Goal: Check status: Check status

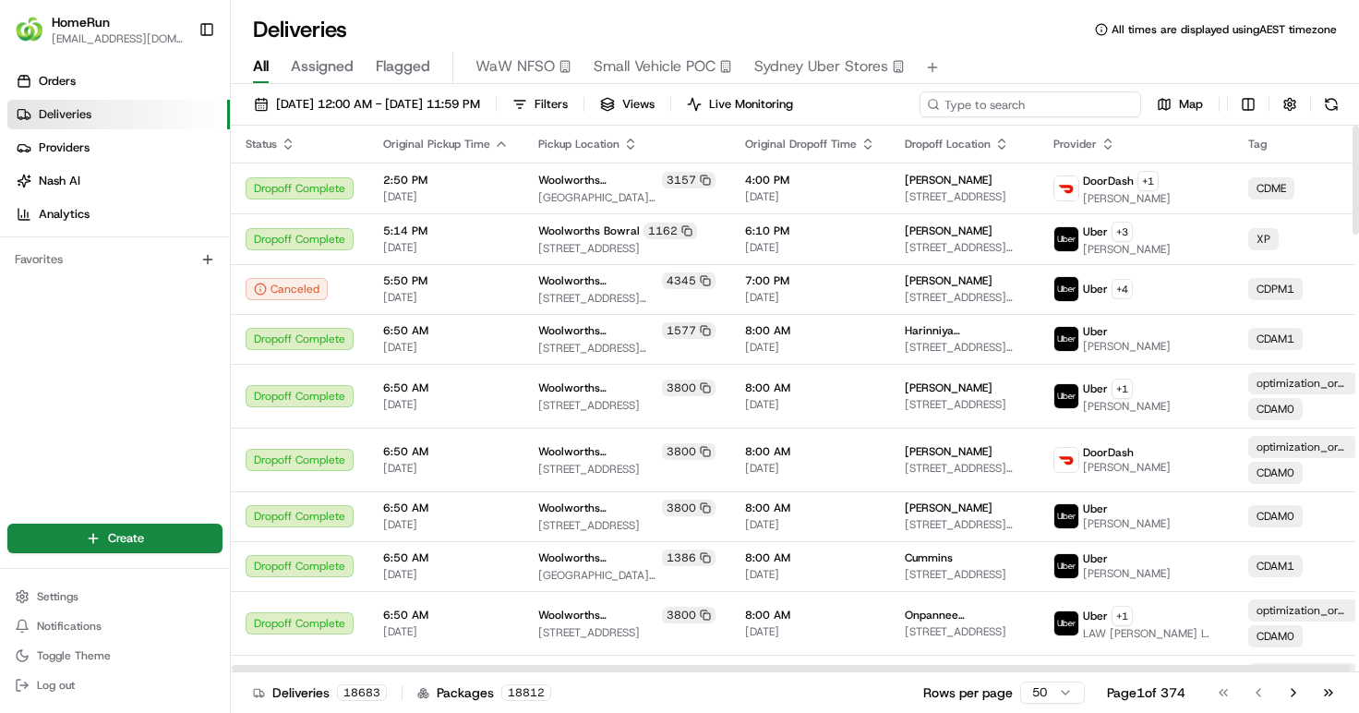
click at [1021, 114] on input at bounding box center [1031, 104] width 222 height 26
paste input "266323042"
type input "266323042"
click at [382, 102] on span "[DATE] 12:00 AM - [DATE] 11:59 PM" at bounding box center [378, 104] width 204 height 17
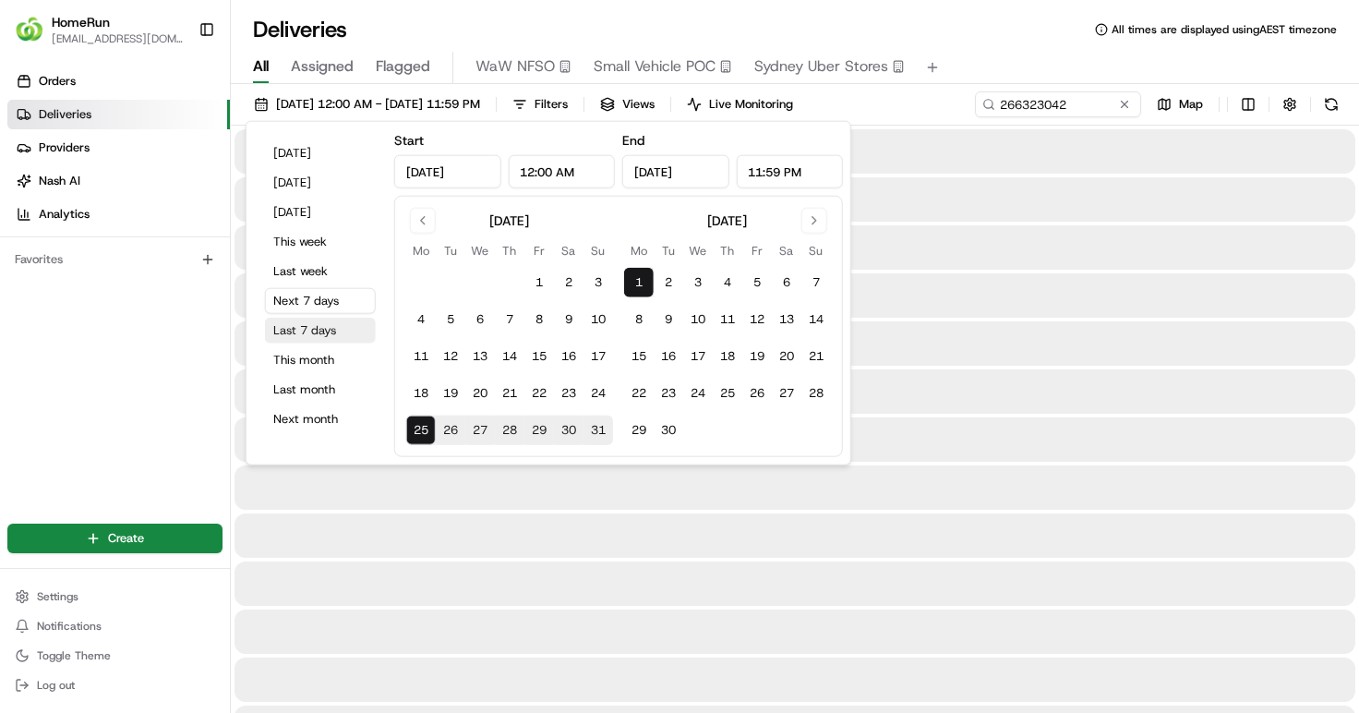
click at [280, 327] on button "Last 7 days" at bounding box center [320, 331] width 111 height 26
type input "[DATE]"
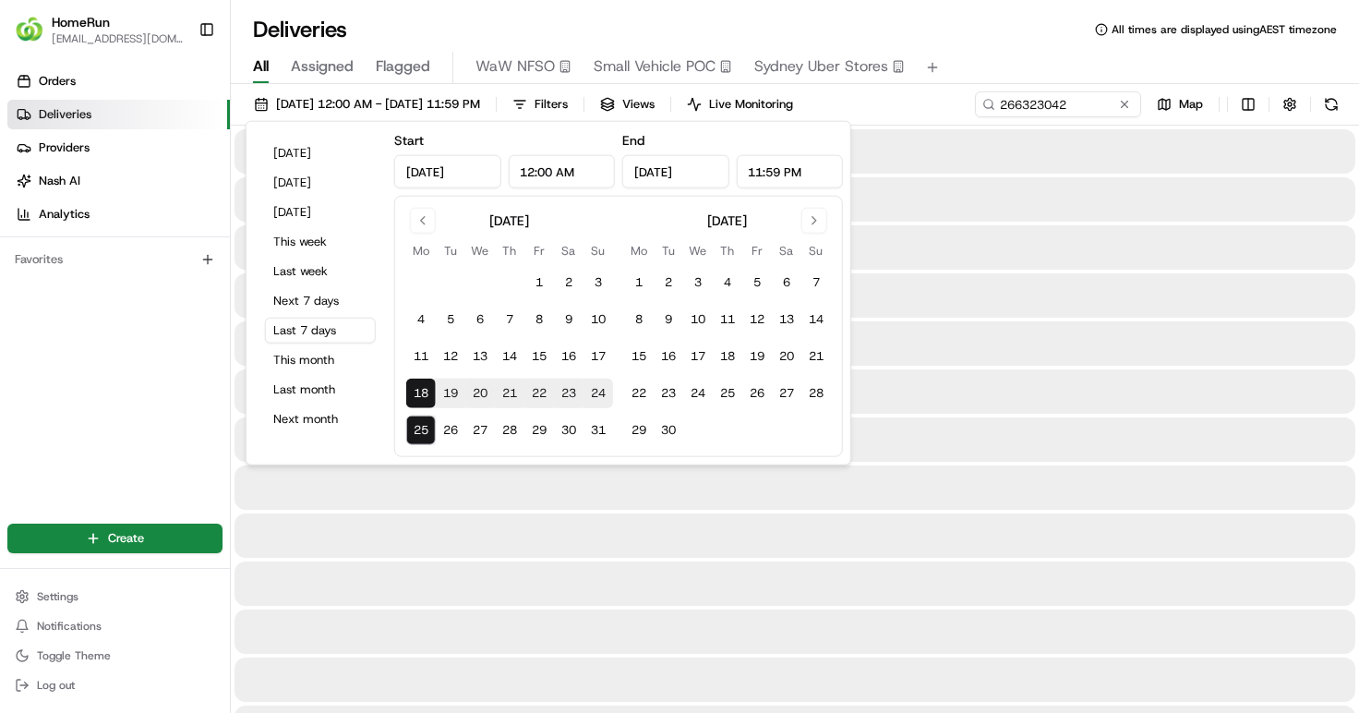
click at [1060, 299] on div at bounding box center [795, 295] width 1121 height 44
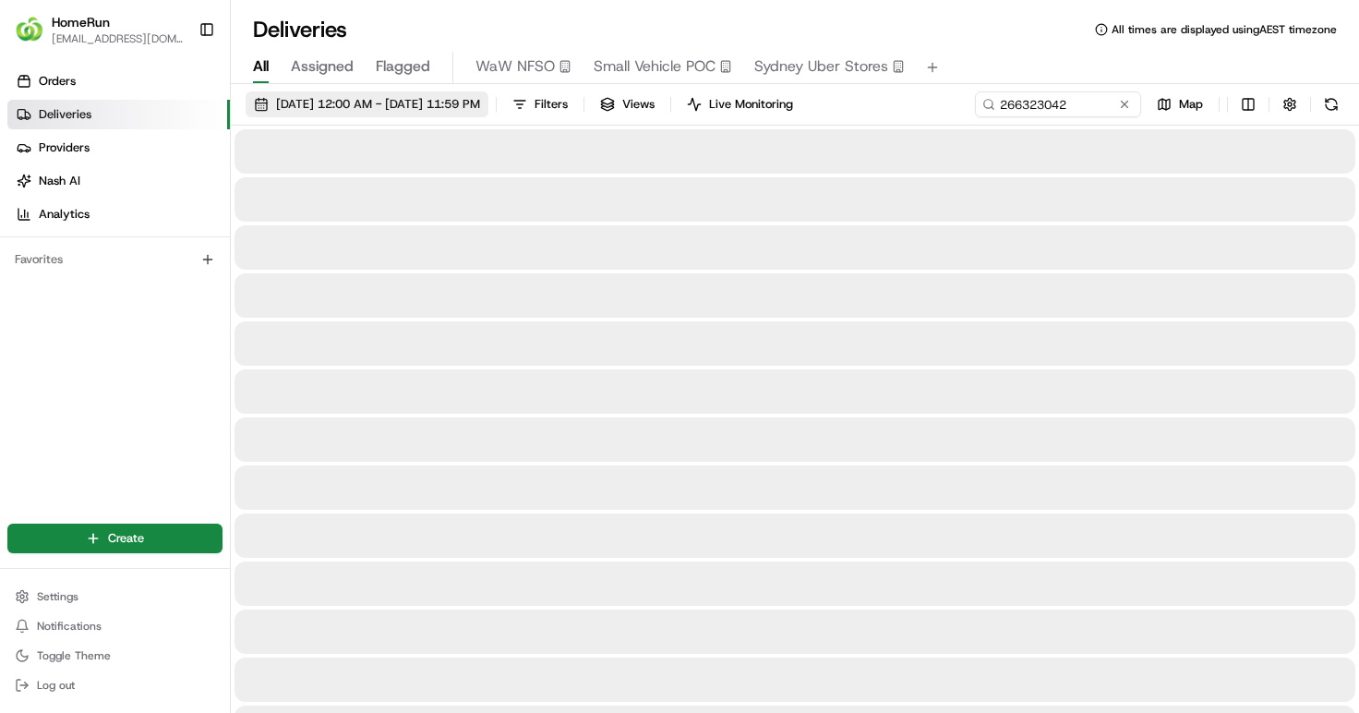
click at [474, 111] on span "[DATE] 12:00 AM - [DATE] 11:59 PM" at bounding box center [378, 104] width 204 height 17
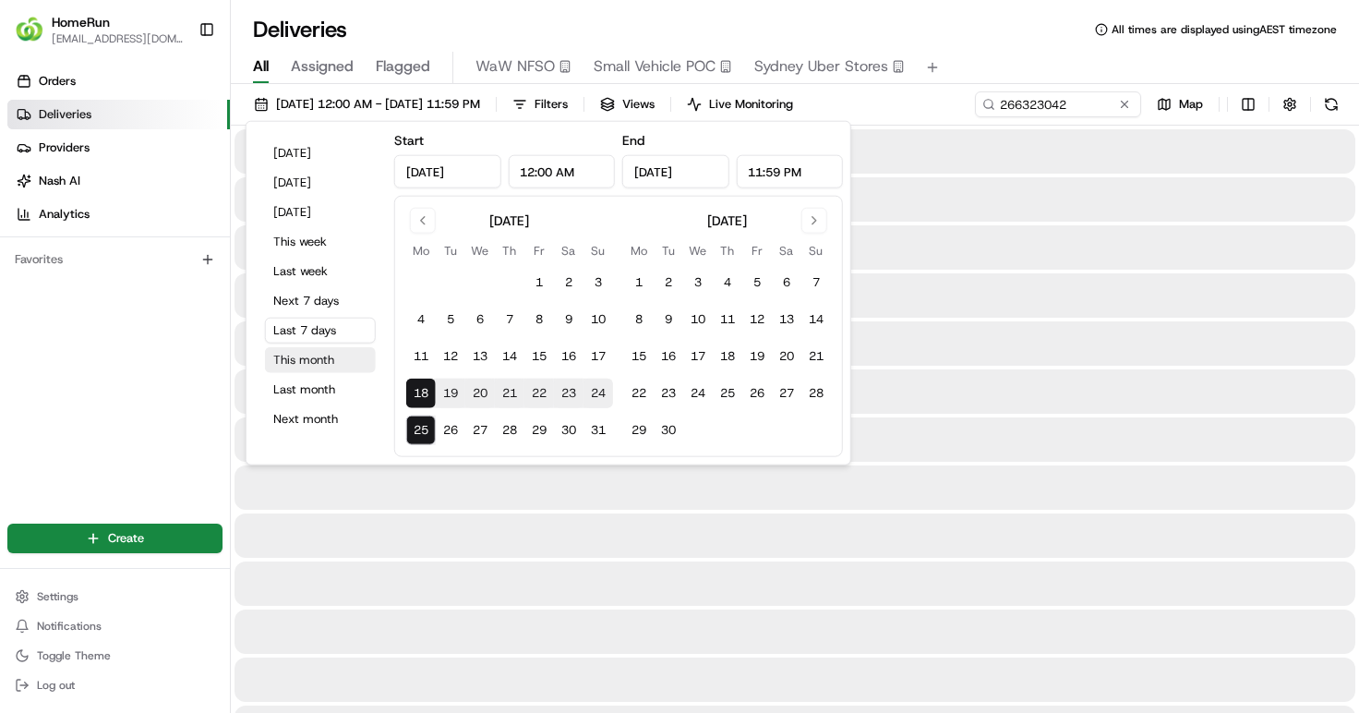
click at [303, 359] on button "This month" at bounding box center [320, 360] width 111 height 26
type input "[DATE]"
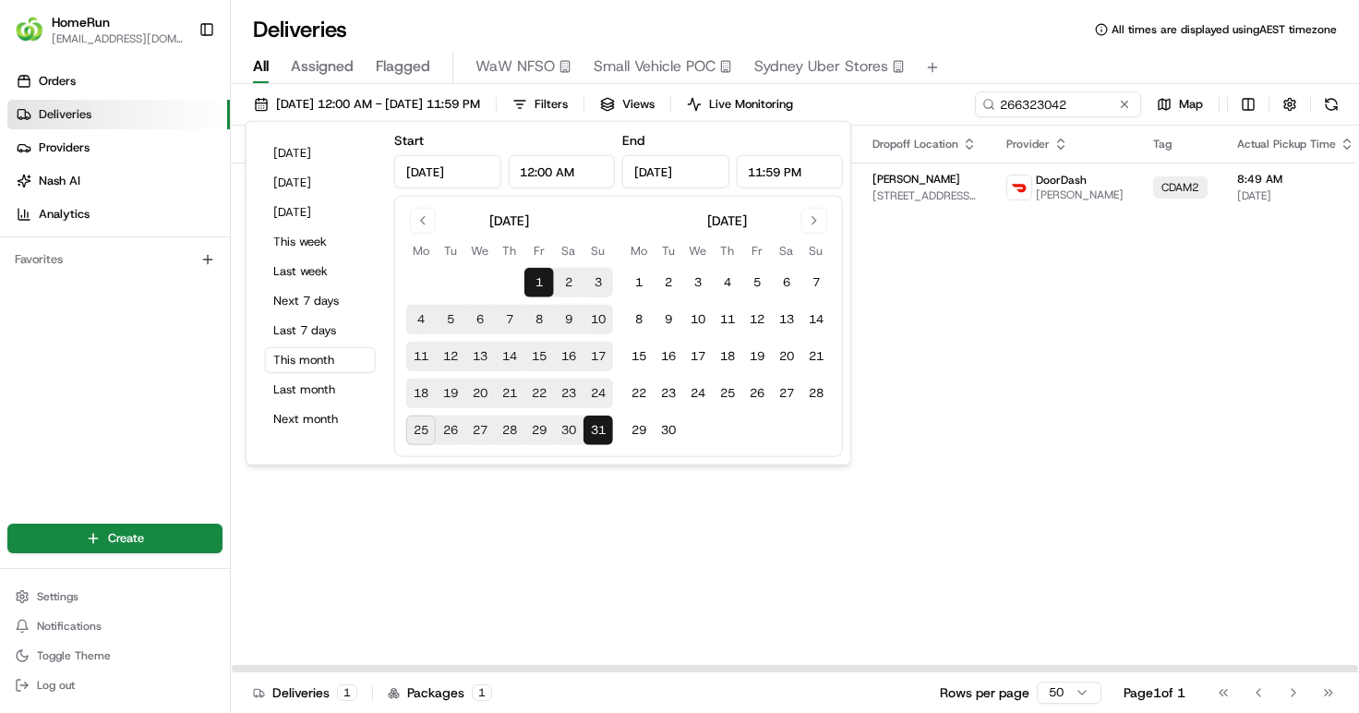
drag, startPoint x: 1102, startPoint y: 513, endPoint x: 908, endPoint y: 187, distance: 379.3
click at [1101, 507] on div "Status Original Pickup Time Pickup Location Original Dropoff Time Dropoff Locat…" at bounding box center [1055, 399] width 1648 height 547
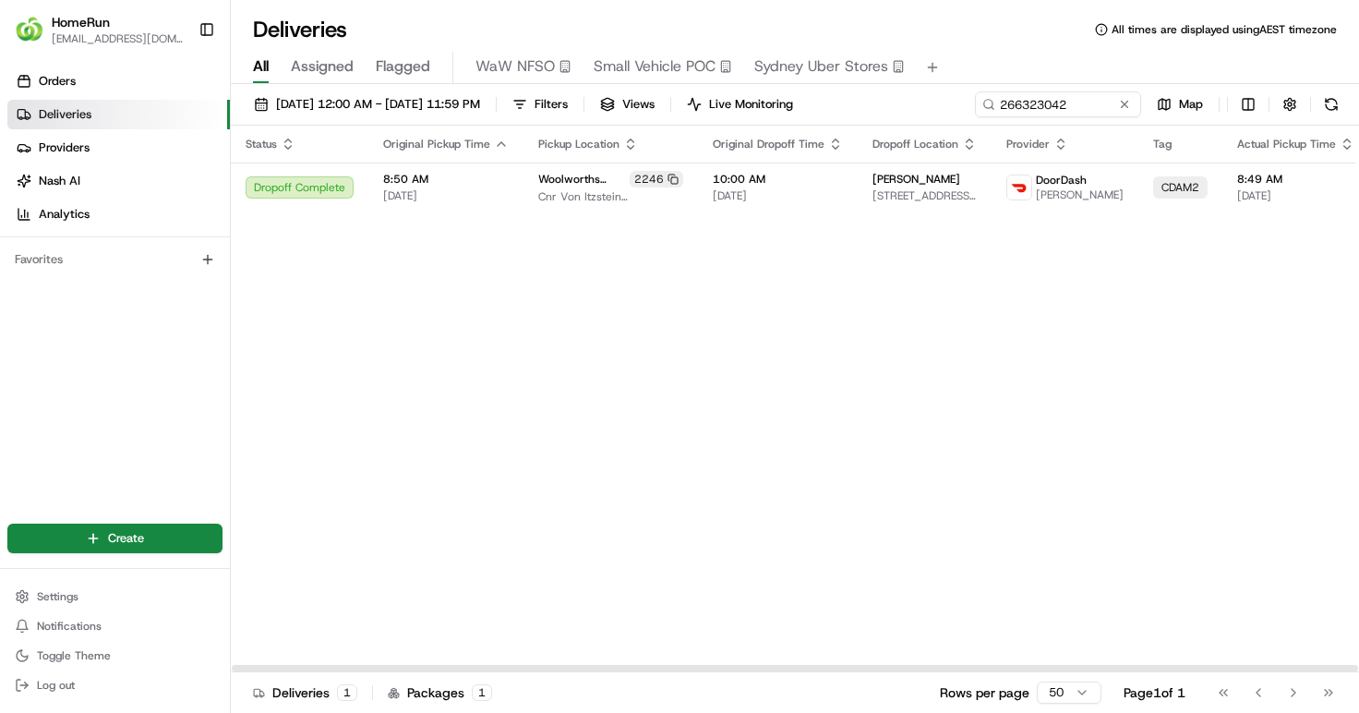
click at [893, 159] on th "Dropoff Location" at bounding box center [925, 144] width 134 height 37
click at [893, 165] on td "Fede Rova [STREET_ADDRESS][PERSON_NAME]" at bounding box center [925, 188] width 134 height 50
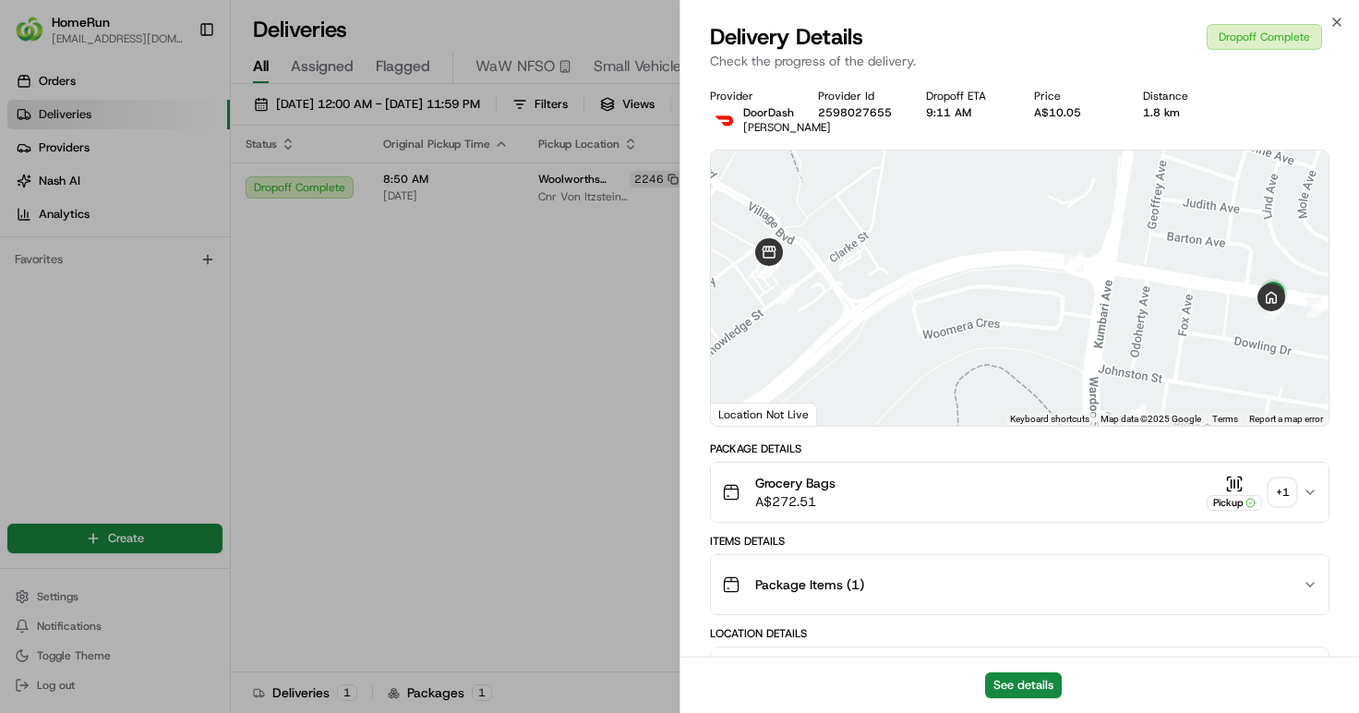
click at [1283, 477] on button "Pickup + 1" at bounding box center [1251, 493] width 89 height 36
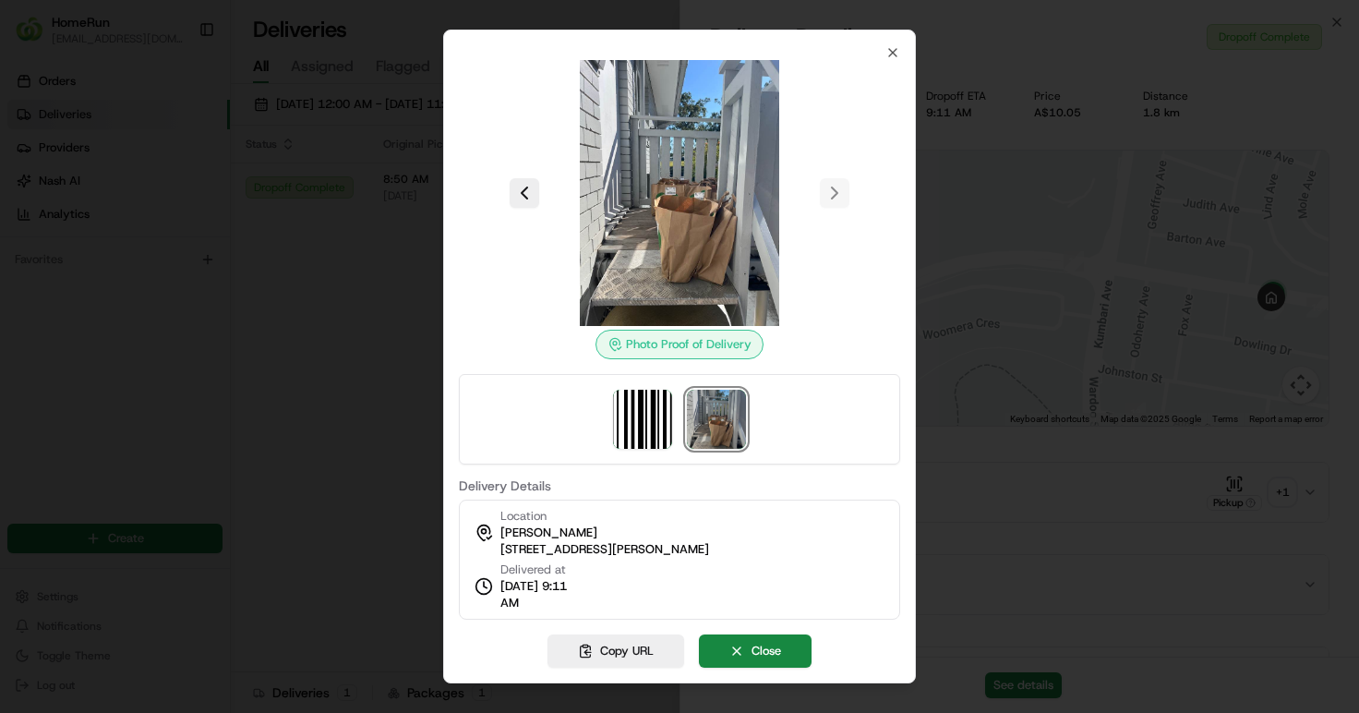
drag, startPoint x: 303, startPoint y: 299, endPoint x: 295, endPoint y: 320, distance: 22.5
click at [297, 303] on div at bounding box center [679, 356] width 1359 height 713
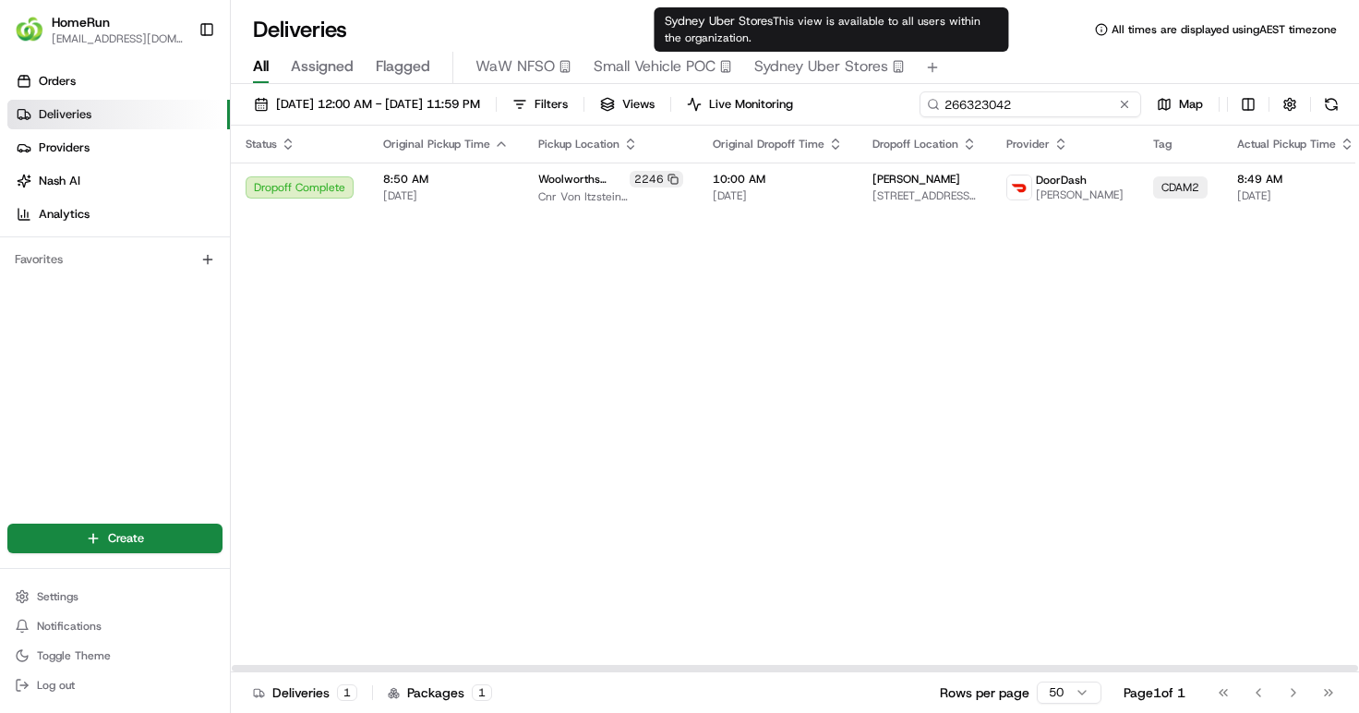
drag, startPoint x: 1074, startPoint y: 107, endPoint x: 696, endPoint y: 64, distance: 380.1
click at [692, 70] on div "Deliveries All times are displayed using AEST timezone All Assigned Flagged WaW…" at bounding box center [795, 356] width 1128 height 713
paste input "196880"
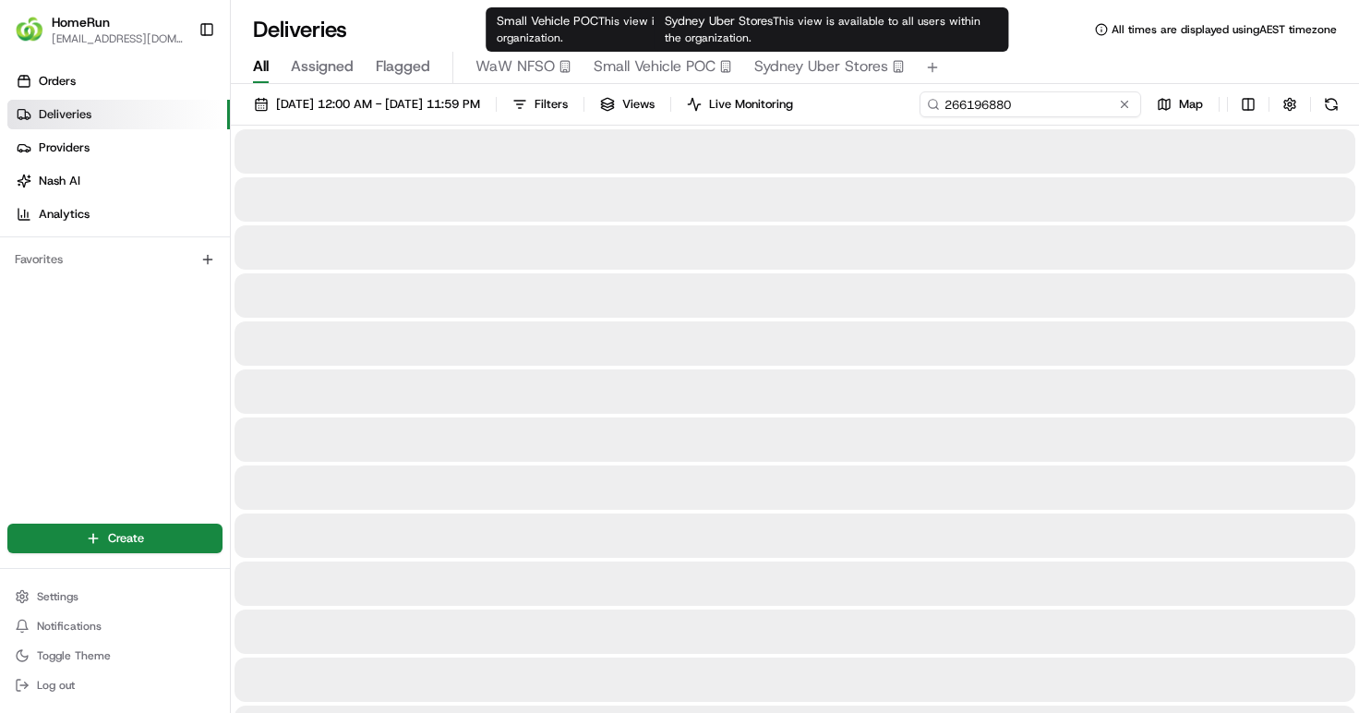
type input "266196880"
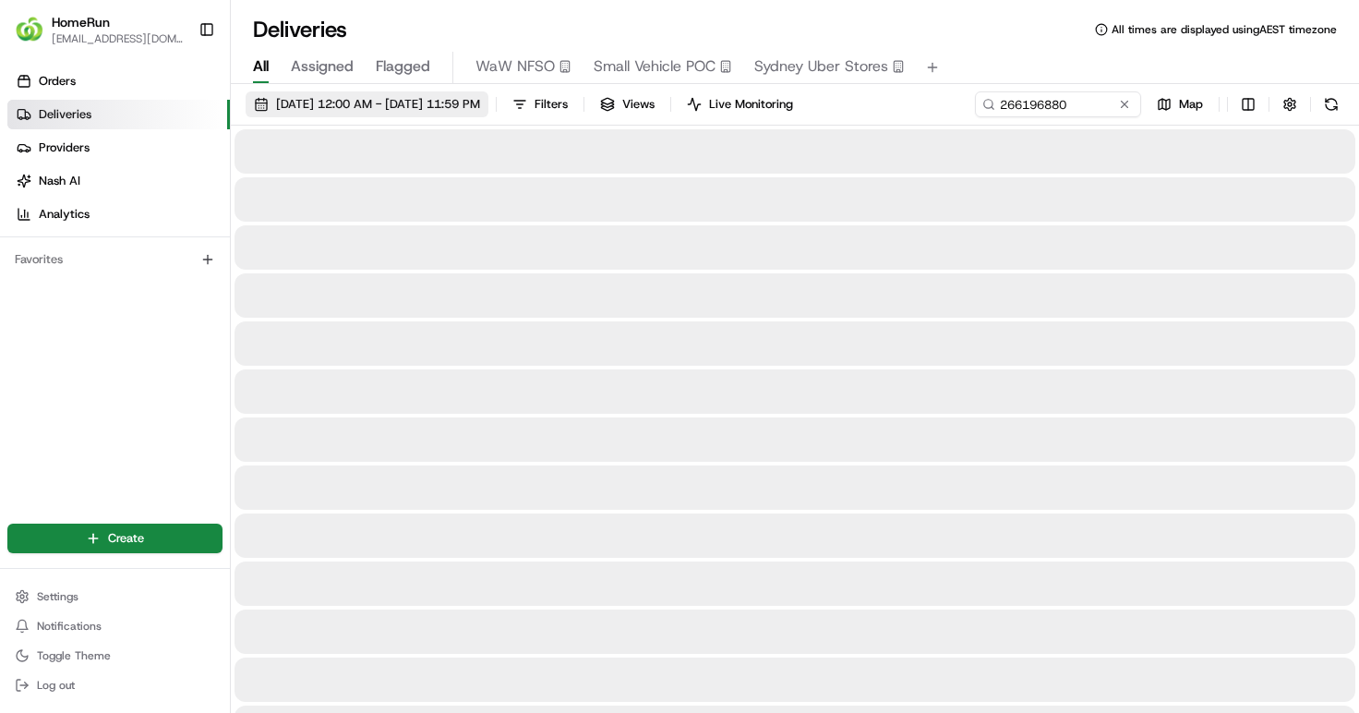
click at [443, 107] on span "[DATE] 12:00 AM - [DATE] 11:59 PM" at bounding box center [378, 104] width 204 height 17
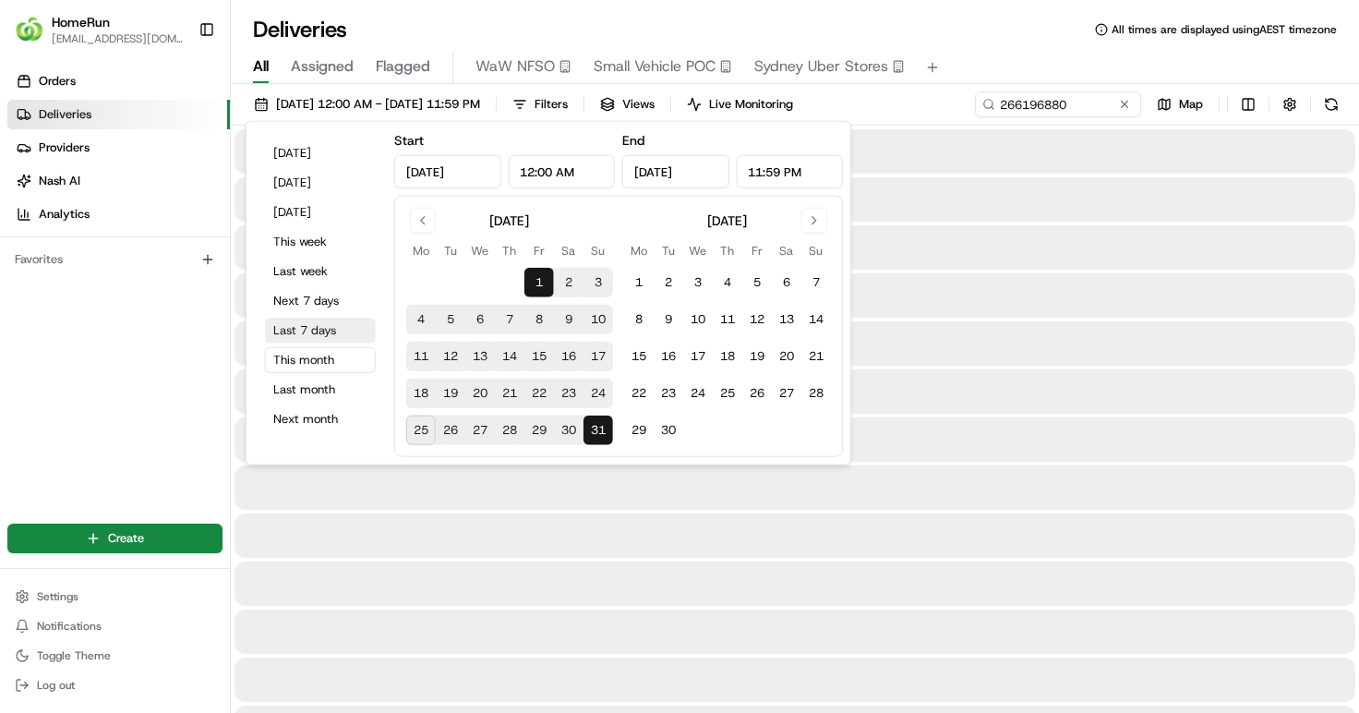
click at [330, 333] on button "Last 7 days" at bounding box center [320, 331] width 111 height 26
type input "[DATE]"
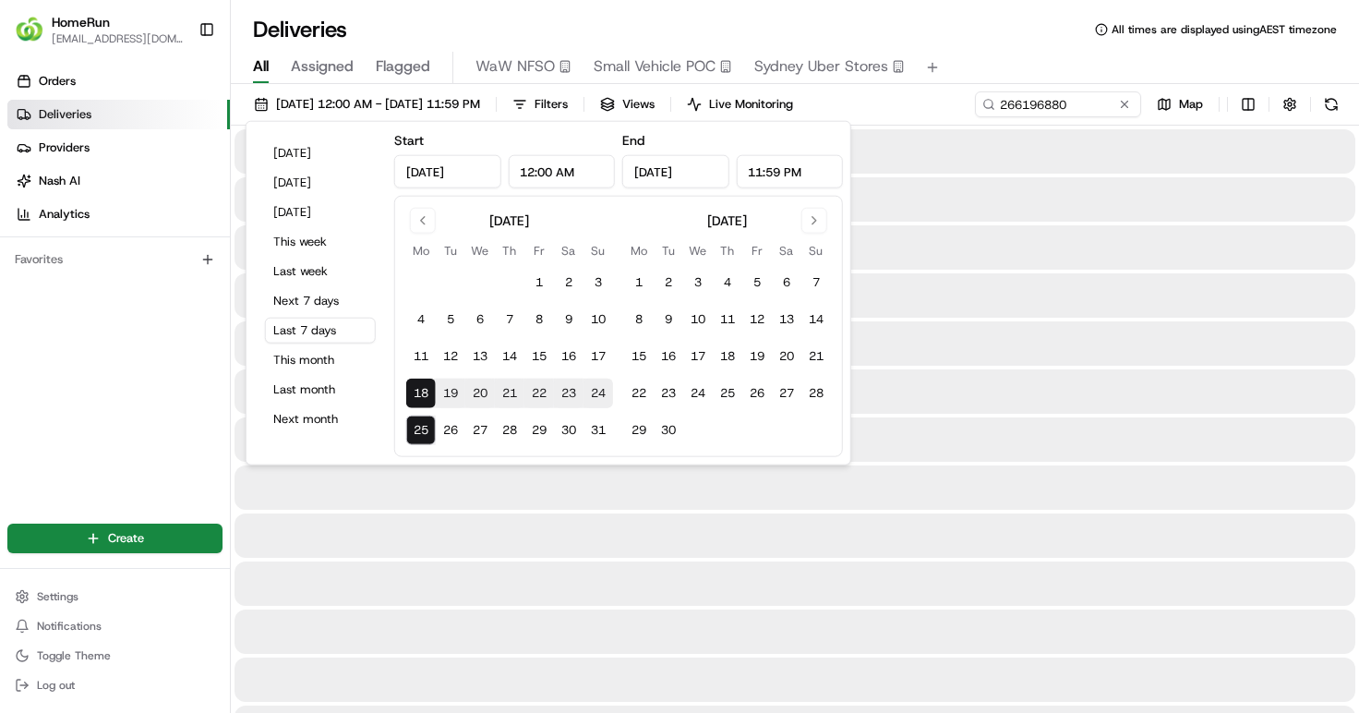
click at [1030, 59] on div "All Assigned Flagged WaW NFSO Small Vehicle POC [GEOGRAPHIC_DATA] Uber Stores" at bounding box center [795, 68] width 1128 height 32
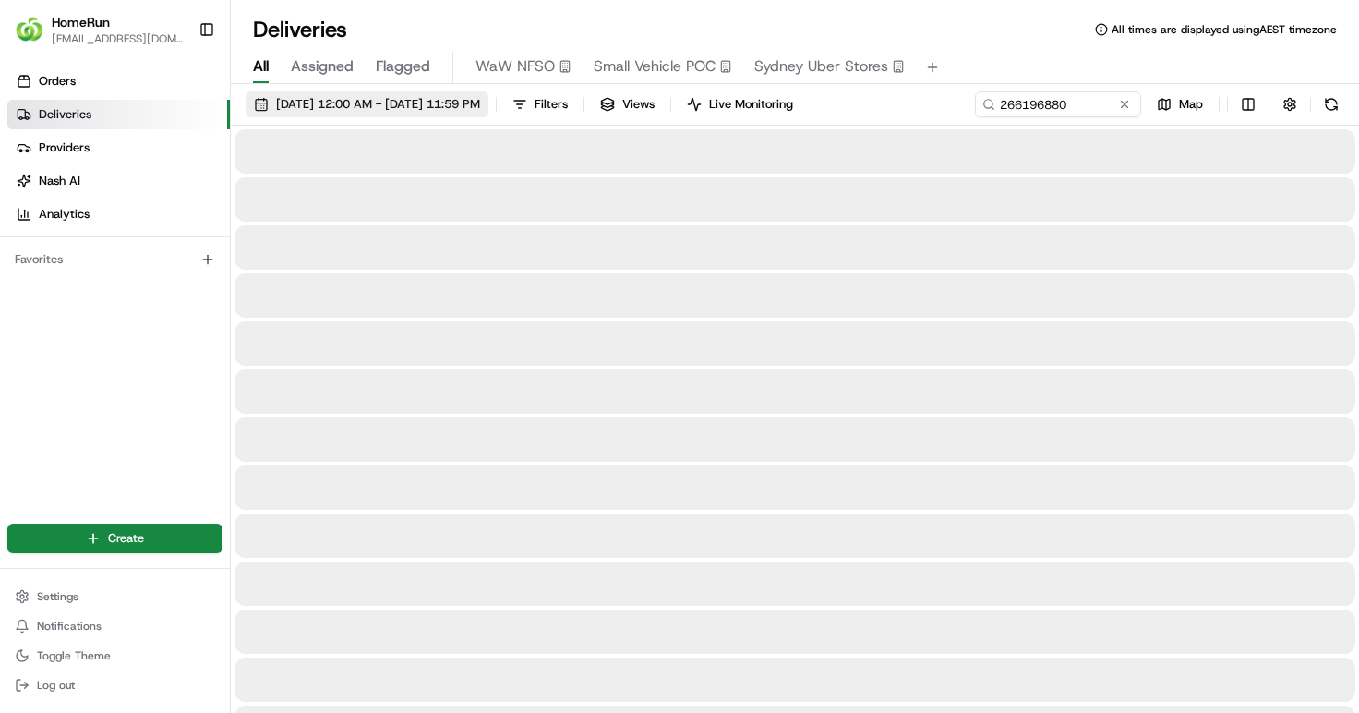
click at [455, 103] on span "[DATE] 12:00 AM - [DATE] 11:59 PM" at bounding box center [378, 104] width 204 height 17
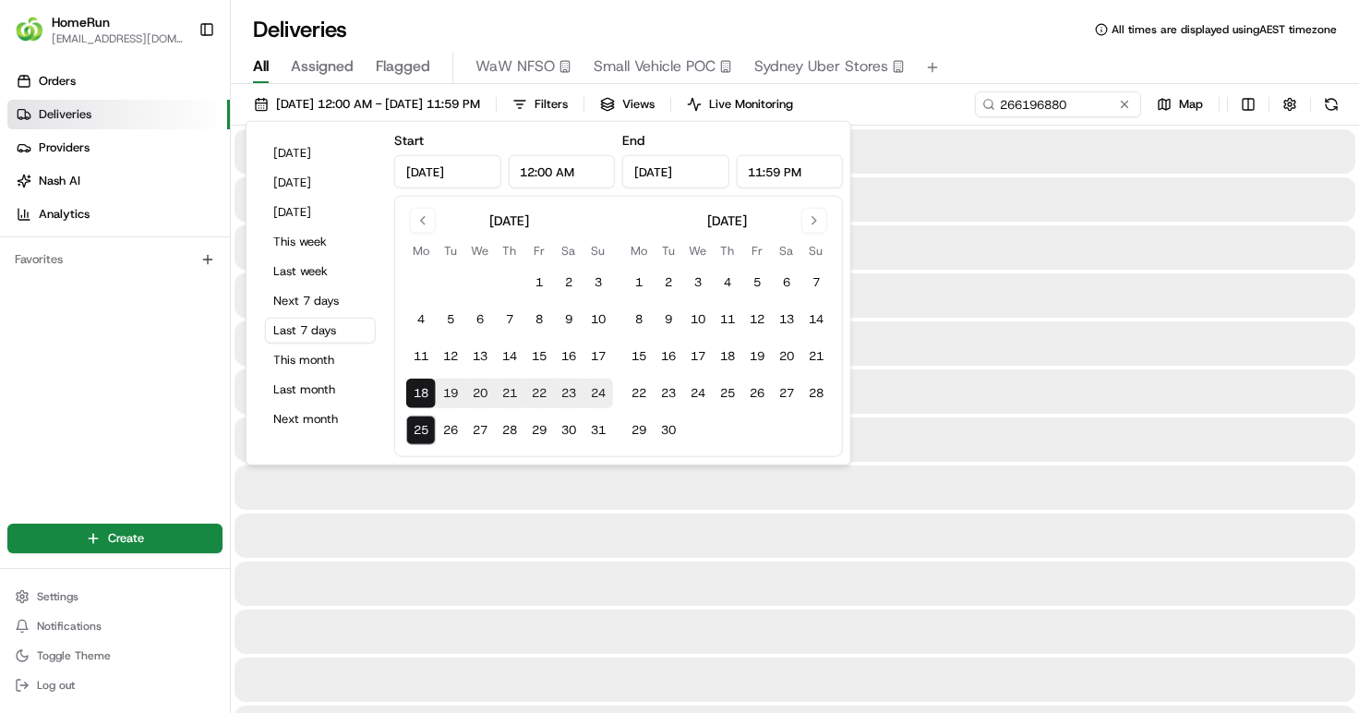
click at [1048, 54] on div "All Assigned Flagged WaW NFSO Small Vehicle POC [GEOGRAPHIC_DATA] Uber Stores" at bounding box center [795, 68] width 1128 height 32
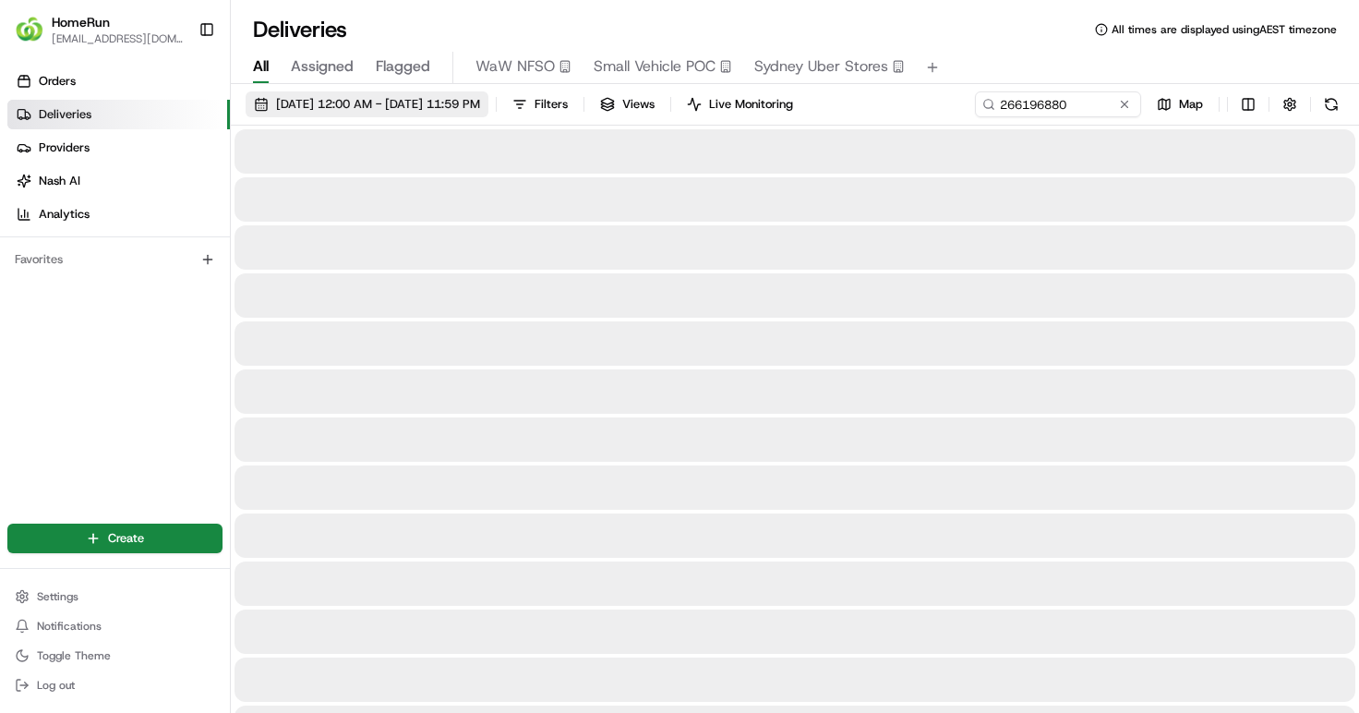
click at [451, 100] on span "[DATE] 12:00 AM - [DATE] 11:59 PM" at bounding box center [378, 104] width 204 height 17
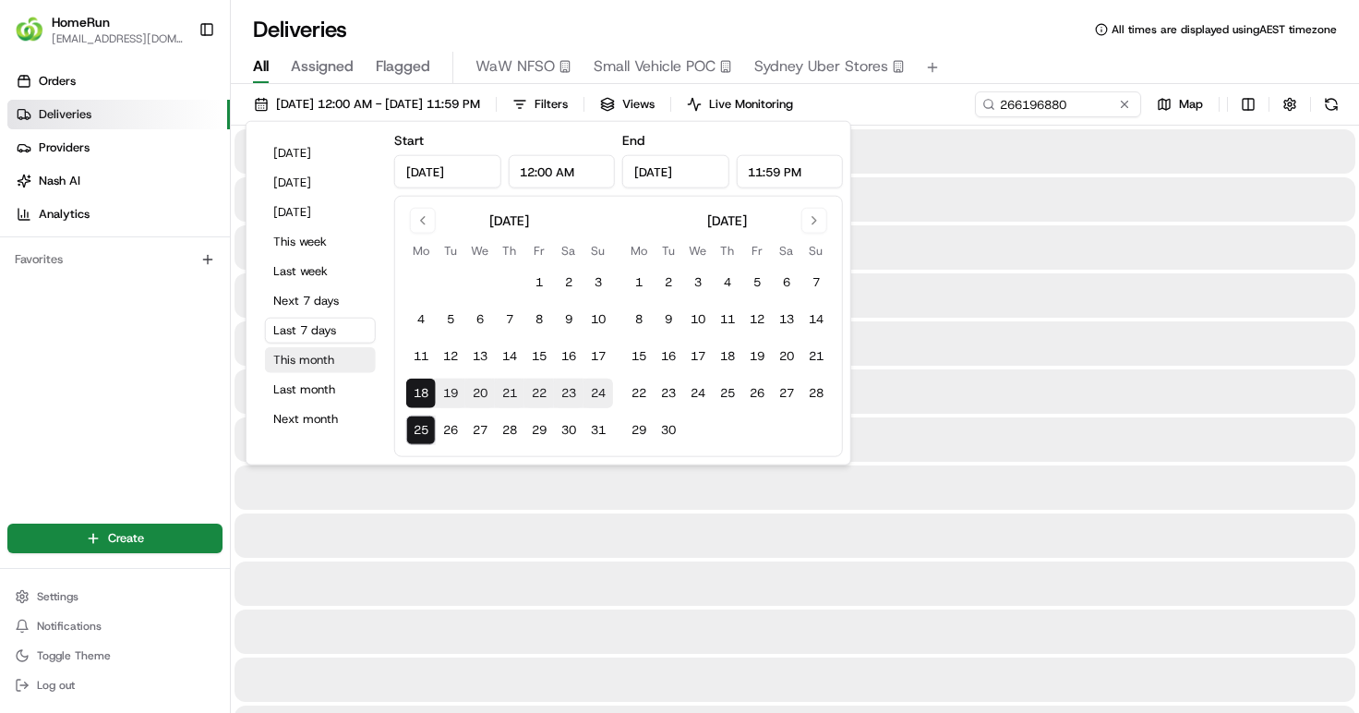
click at [314, 347] on button "This month" at bounding box center [320, 360] width 111 height 26
type input "Aug 1, 2025"
type input "Aug 31, 2025"
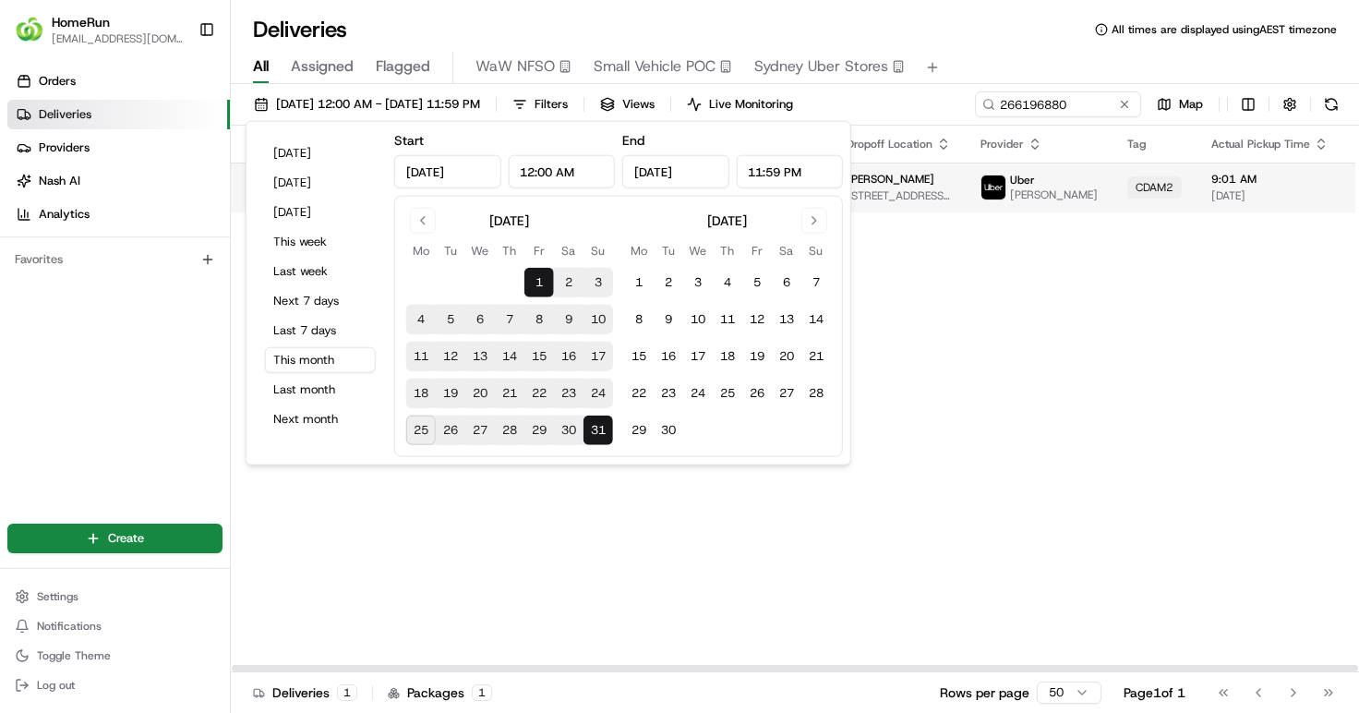
click at [945, 183] on td "Tina Routsios 3 Cameron Av, Earlwood, NSW 2206, AU" at bounding box center [899, 188] width 134 height 50
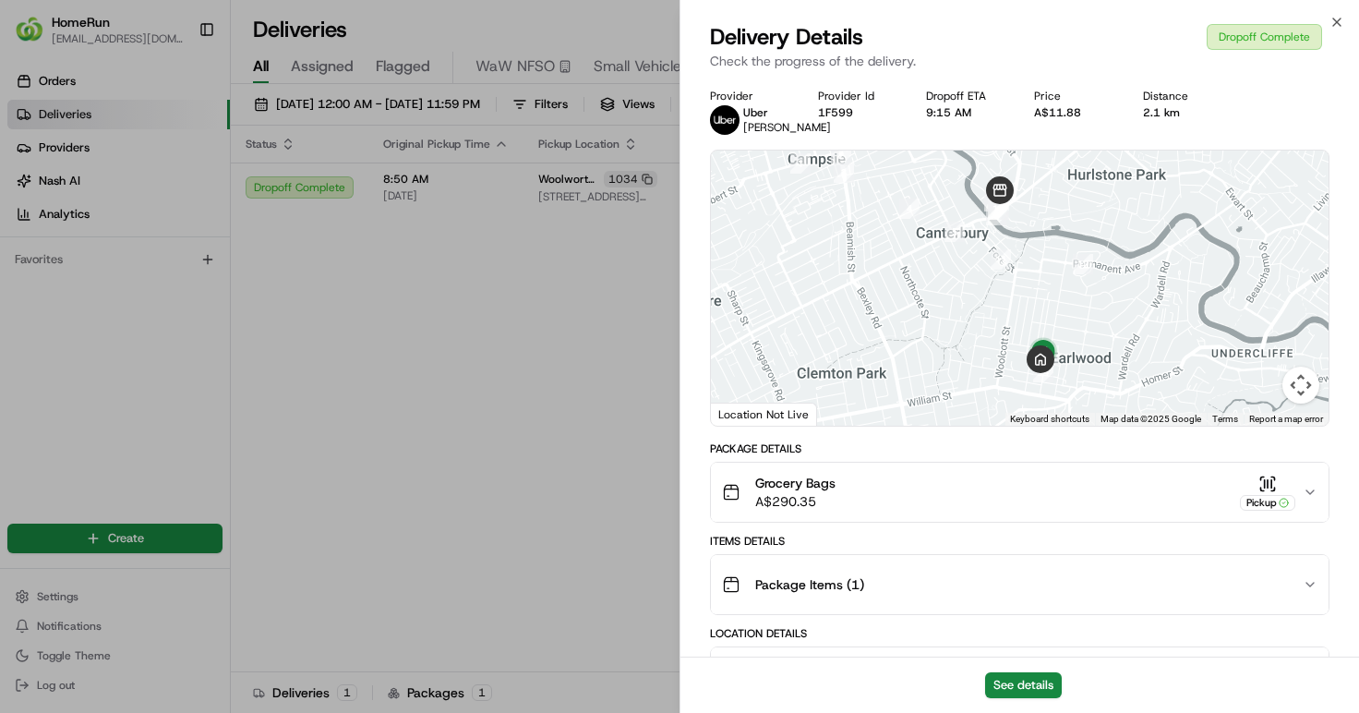
drag, startPoint x: 500, startPoint y: 399, endPoint x: 620, endPoint y: 380, distance: 121.4
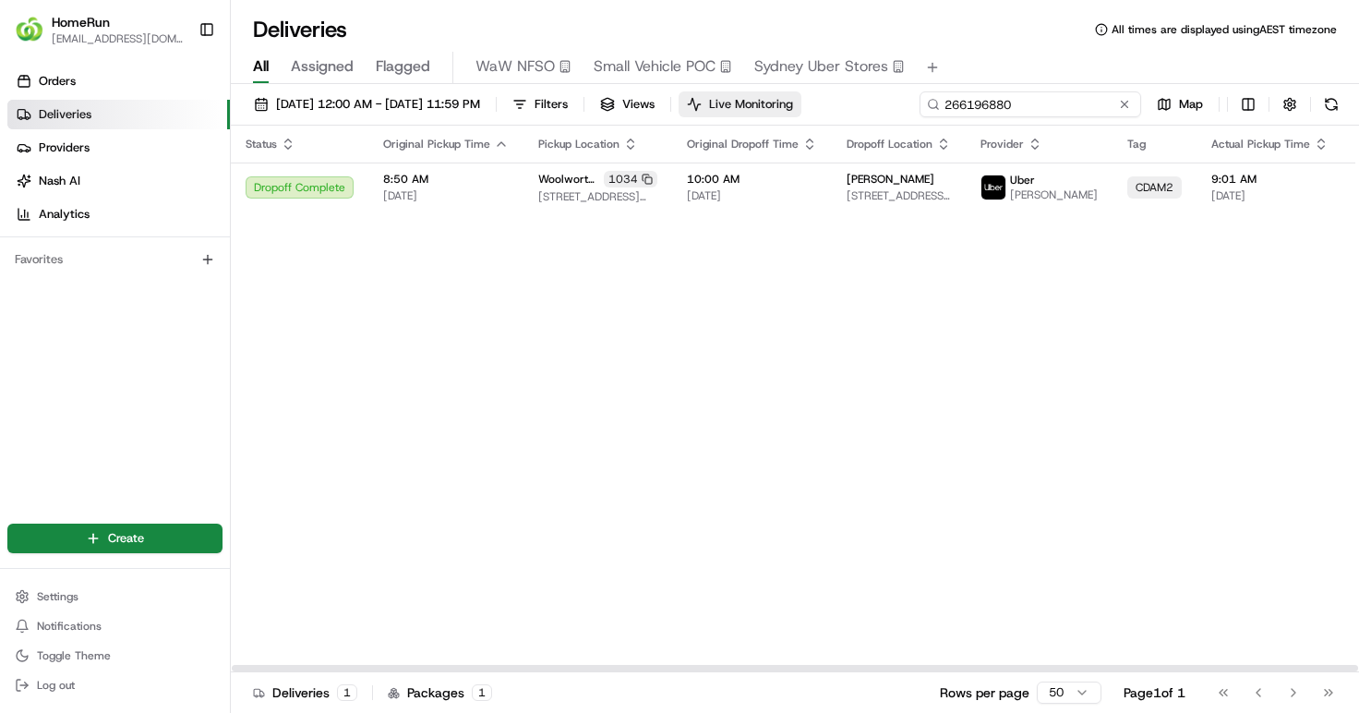
drag, startPoint x: 1073, startPoint y: 113, endPoint x: 805, endPoint y: 99, distance: 268.1
click at [827, 99] on div "01/08/2025 12:00 AM - 31/08/2025 11:59 PM Filters Views Live Monitoring 2661968…" at bounding box center [795, 108] width 1128 height 34
paste input "330652"
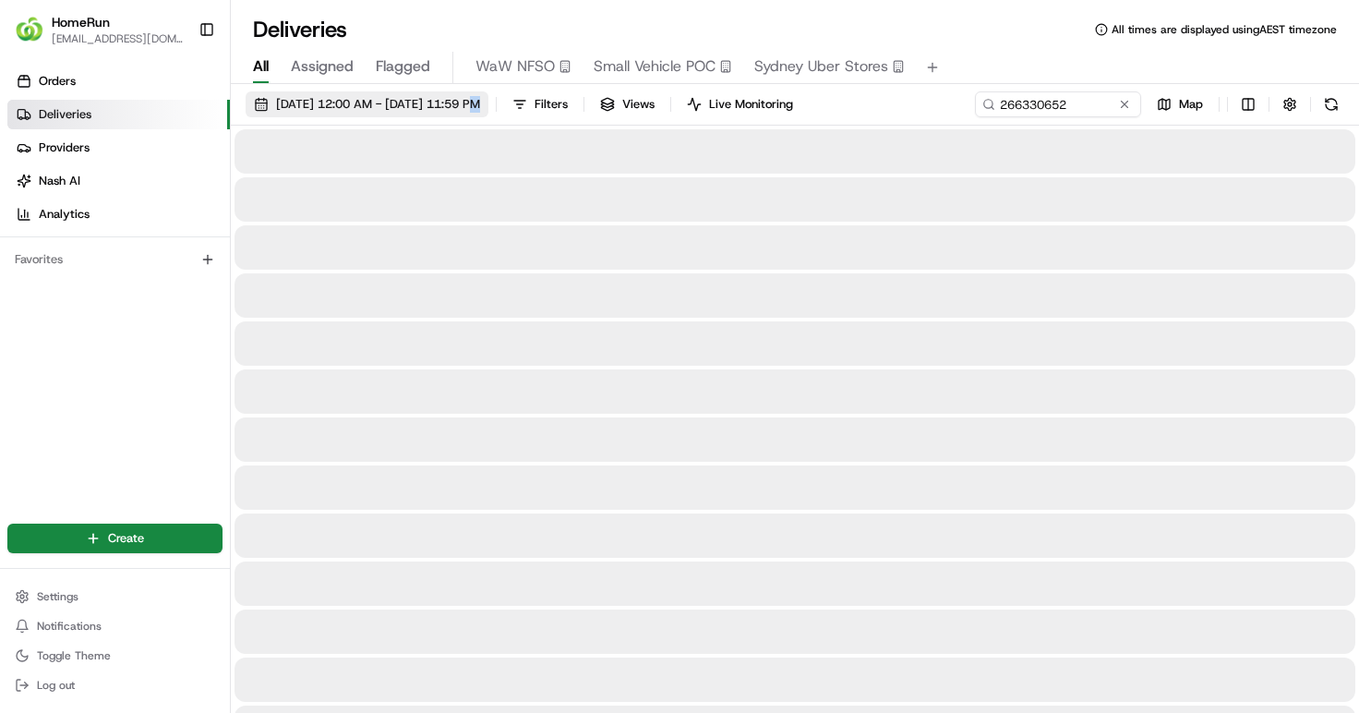
click at [495, 115] on div "01/08/2025 12:00 AM - 31/08/2025 11:59 PM Filters Views Live Monitoring 2663306…" at bounding box center [795, 108] width 1128 height 34
click at [488, 116] on button "[DATE] 12:00 AM - [DATE] 11:59 PM" at bounding box center [367, 104] width 243 height 26
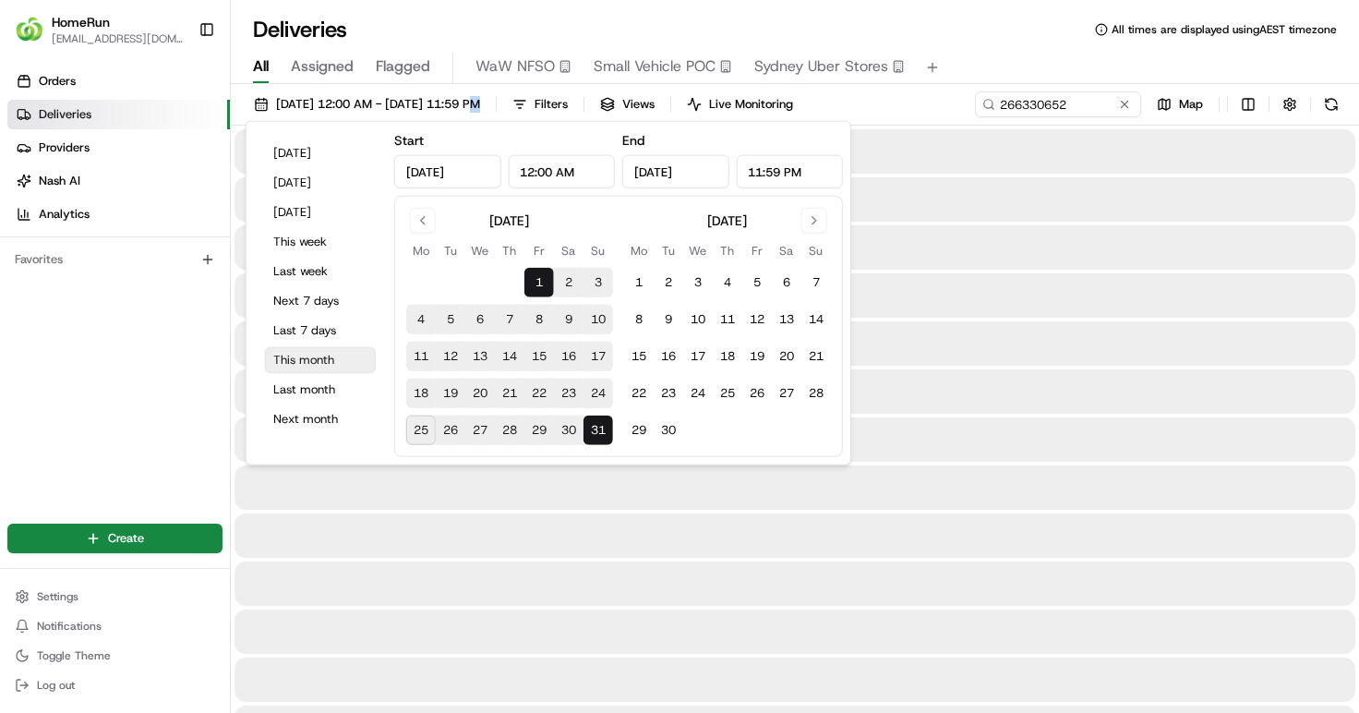
click at [336, 369] on button "This month" at bounding box center [320, 360] width 111 height 26
click at [963, 286] on div at bounding box center [795, 295] width 1121 height 44
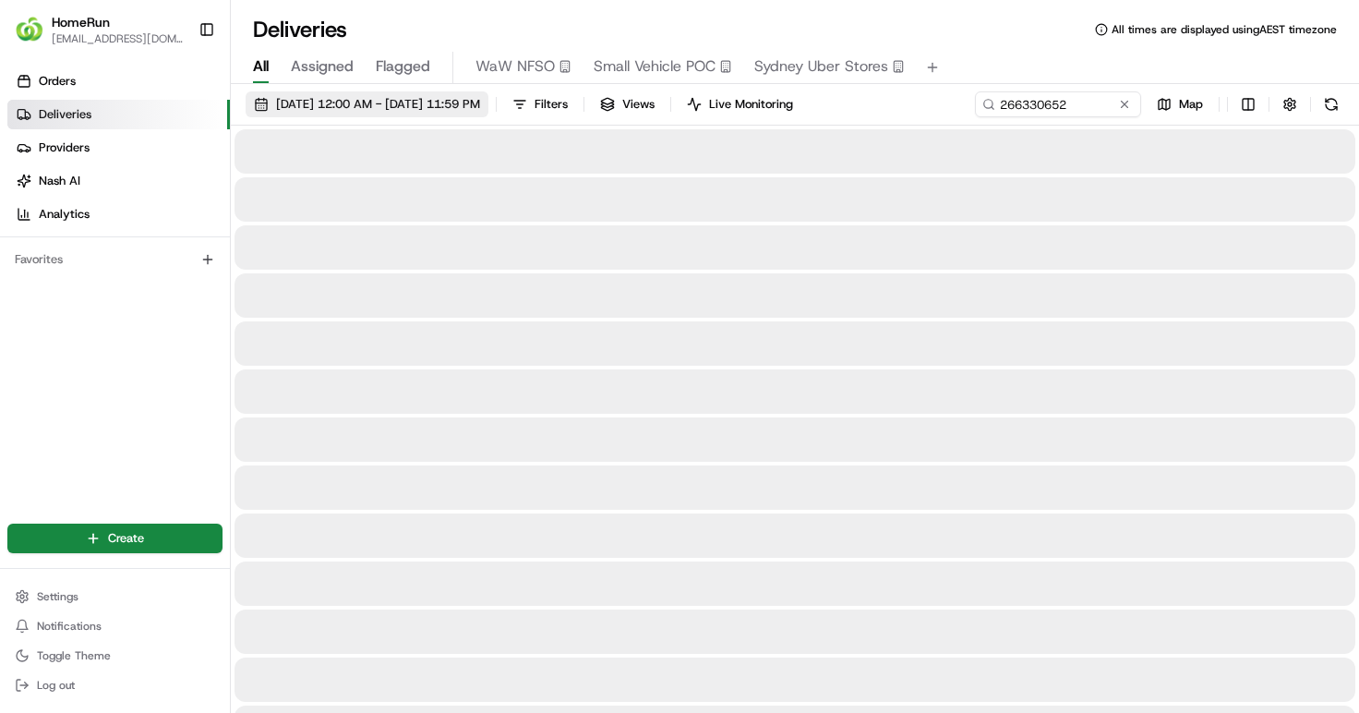
click at [452, 107] on span "[DATE] 12:00 AM - [DATE] 11:59 PM" at bounding box center [378, 104] width 204 height 17
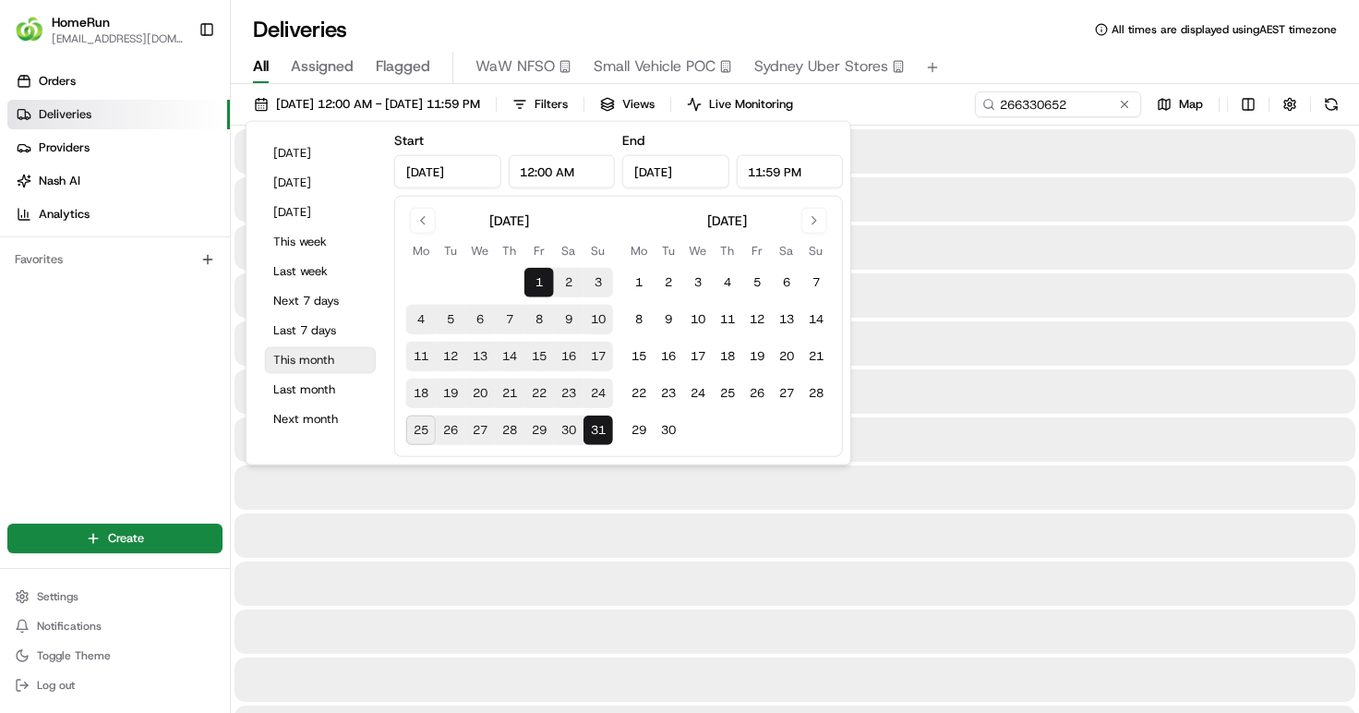
click at [327, 351] on button "This month" at bounding box center [320, 360] width 111 height 26
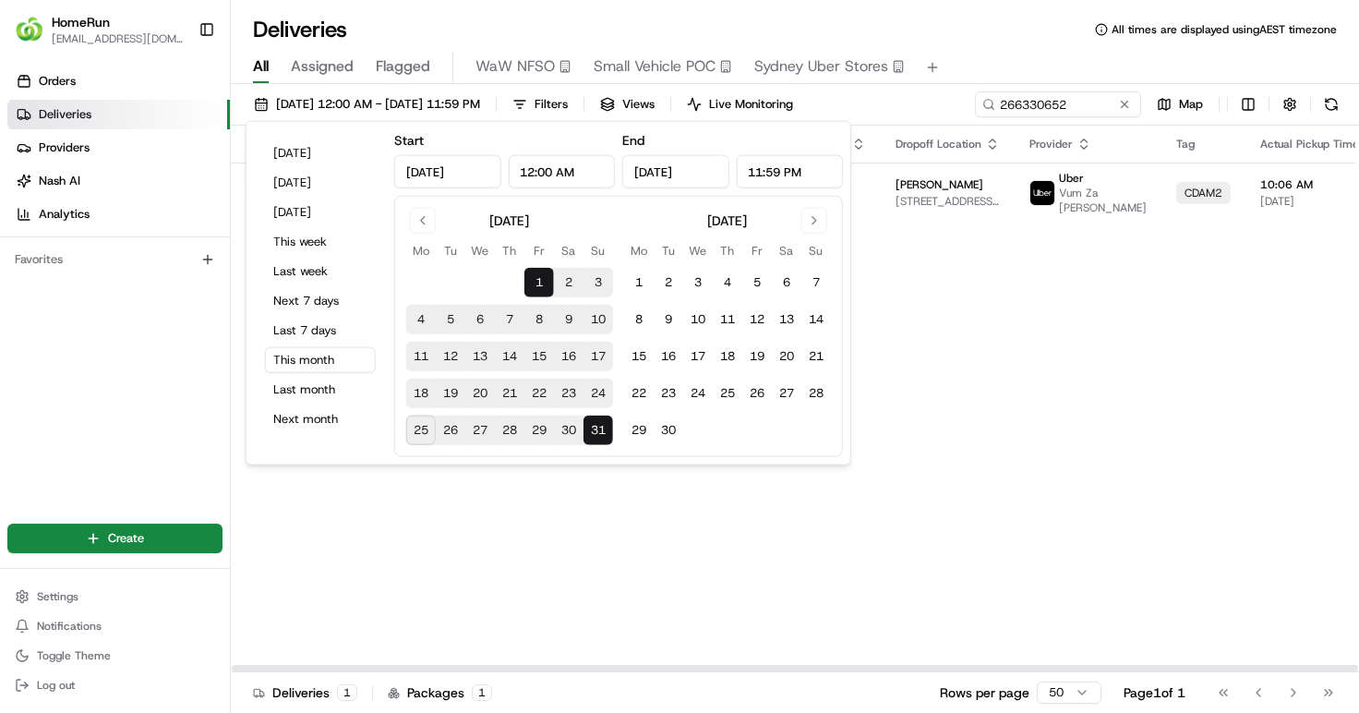
click at [897, 416] on div "Status Original Pickup Time Pickup Location Original Dropoff Time Dropoff Locat…" at bounding box center [1066, 399] width 1671 height 547
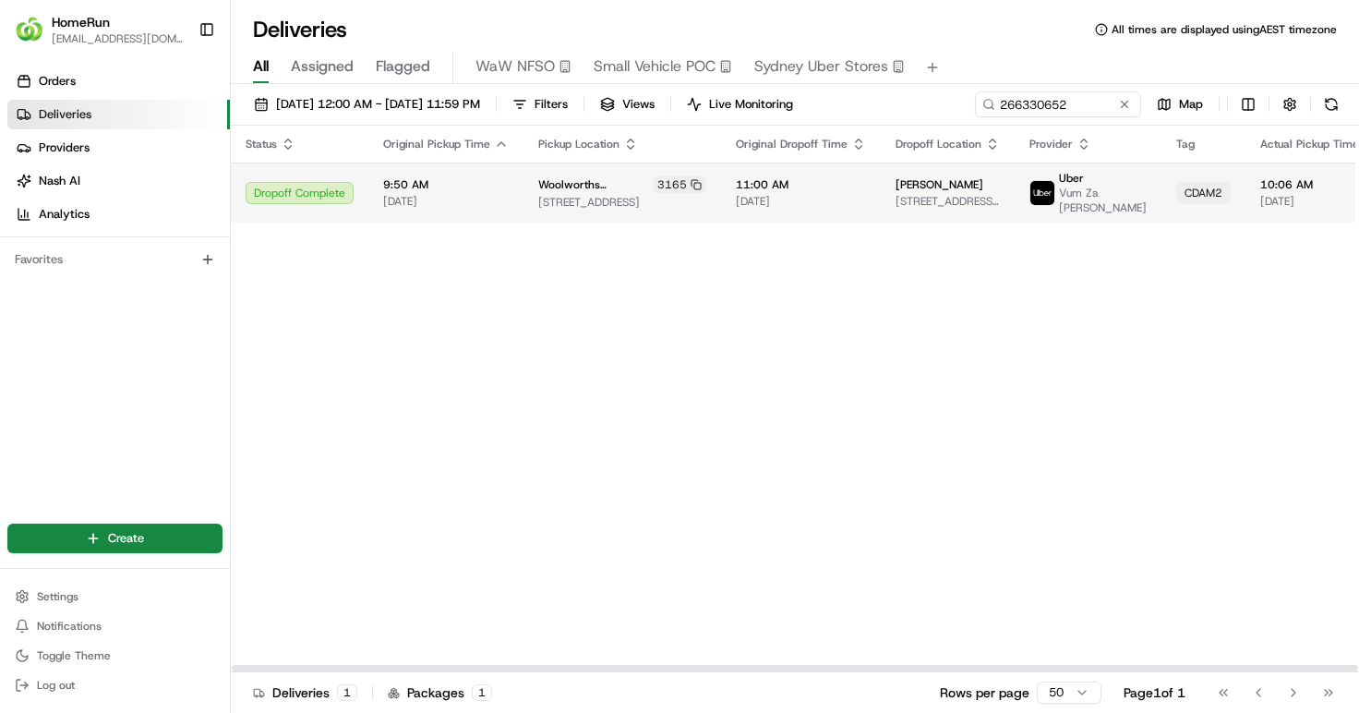
click at [483, 196] on span "[DATE]" at bounding box center [446, 201] width 126 height 15
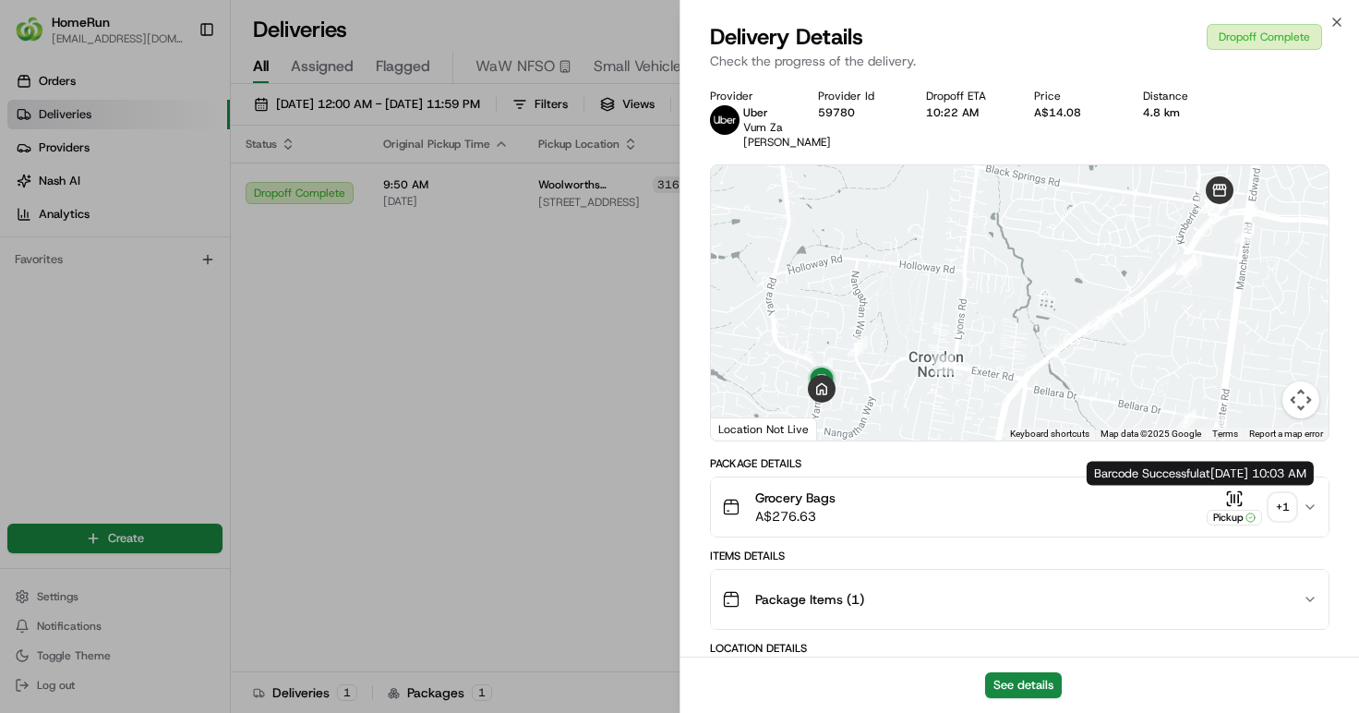
click at [1279, 500] on div "+ 1" at bounding box center [1283, 507] width 26 height 26
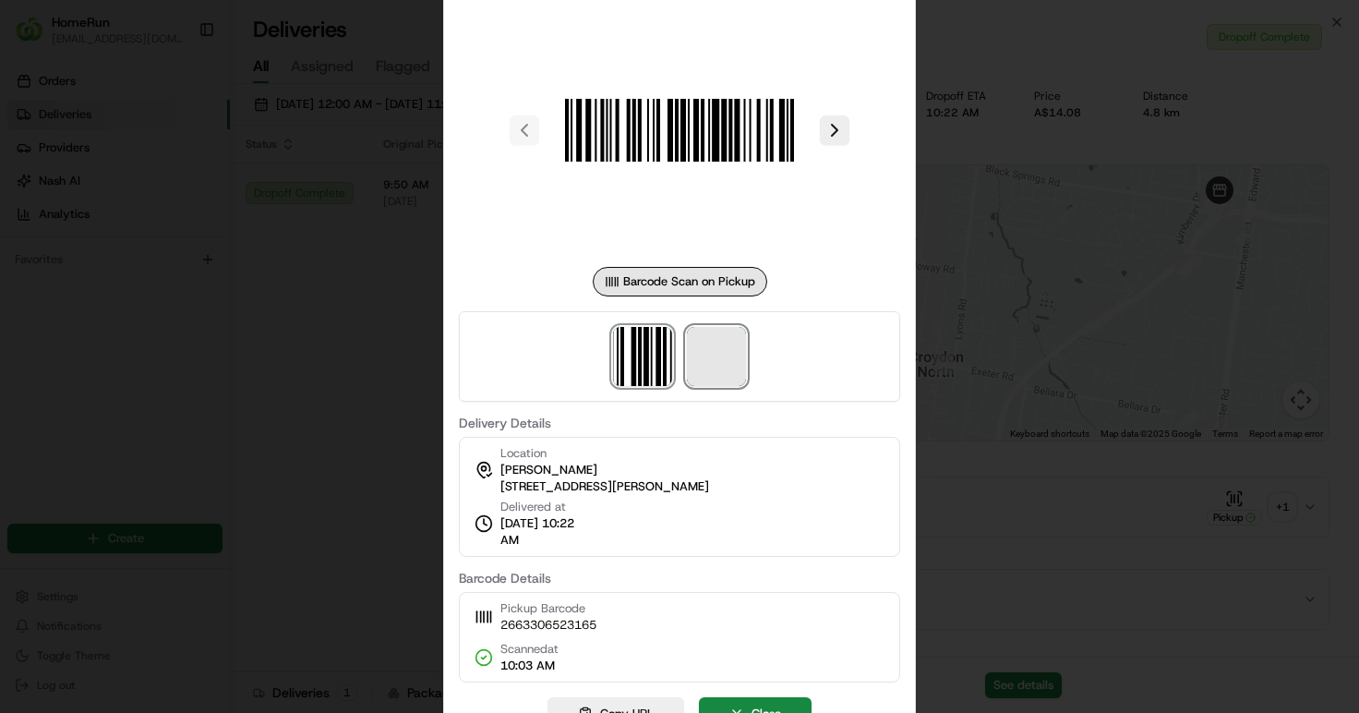
click at [717, 362] on span at bounding box center [716, 356] width 59 height 59
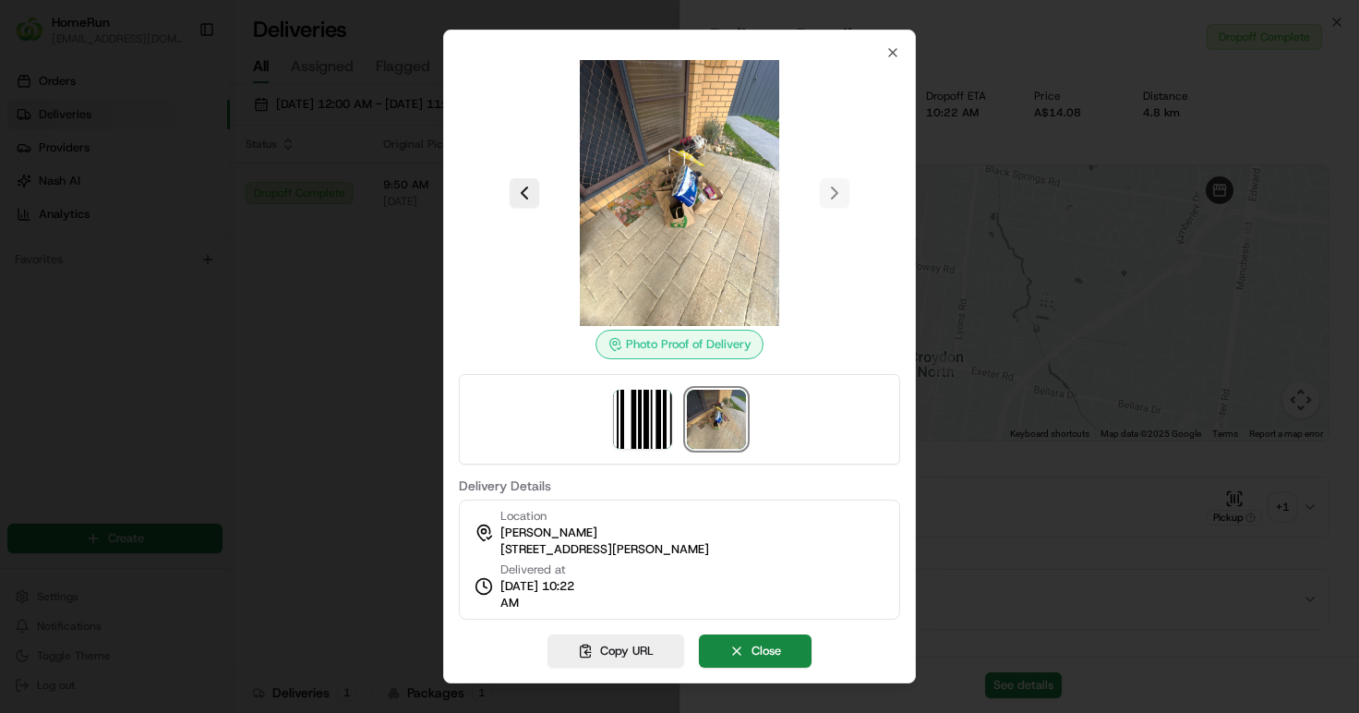
click at [258, 152] on div at bounding box center [679, 356] width 1359 height 713
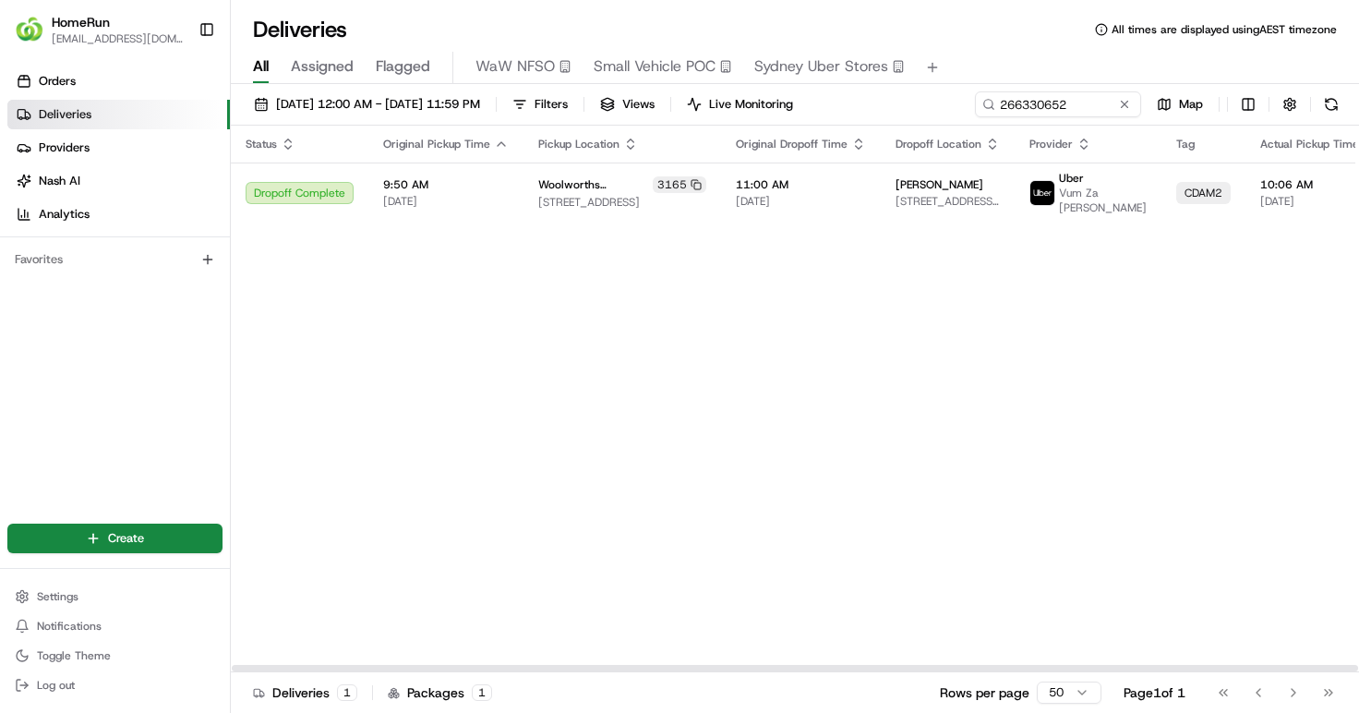
click at [1024, 118] on div "01/08/2025 12:00 AM - 31/08/2025 11:59 PM Filters Views Live Monitoring 2663306…" at bounding box center [795, 108] width 1128 height 34
click at [1021, 110] on input "266330652" at bounding box center [1031, 104] width 222 height 26
paste input "330582"
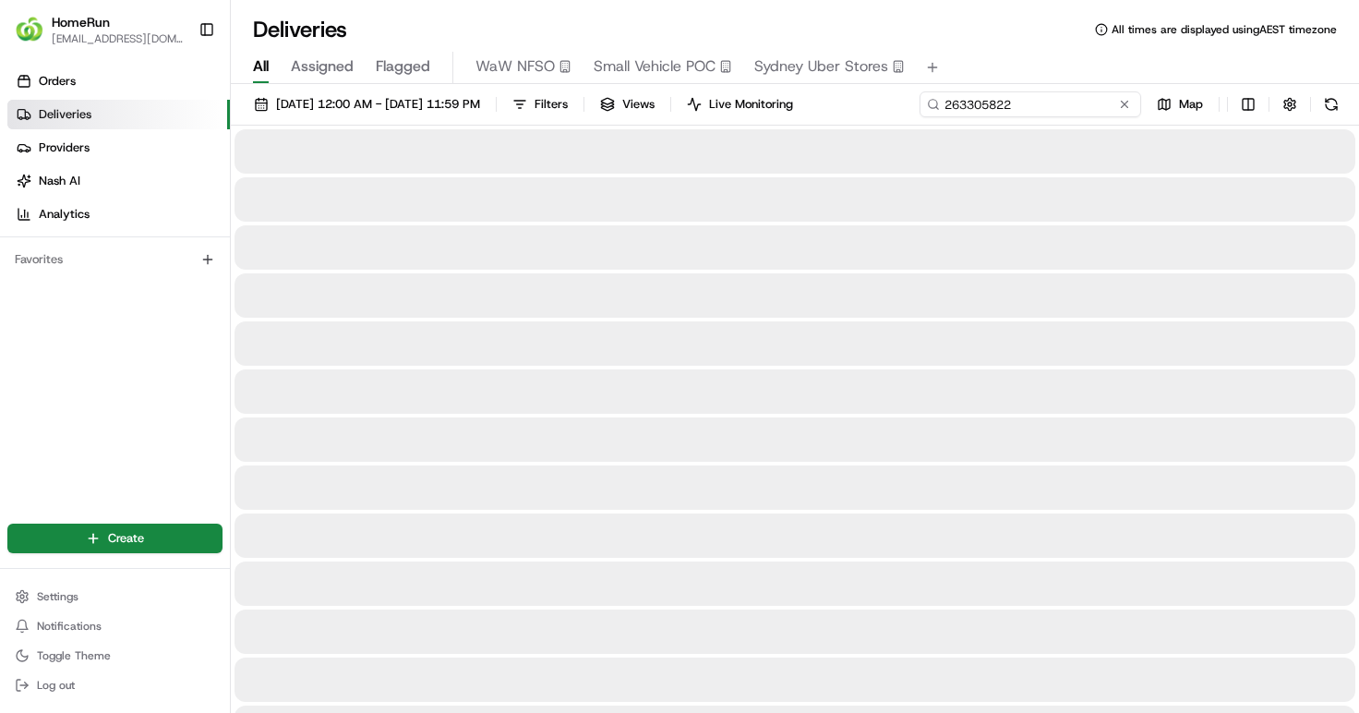
type input "263305822"
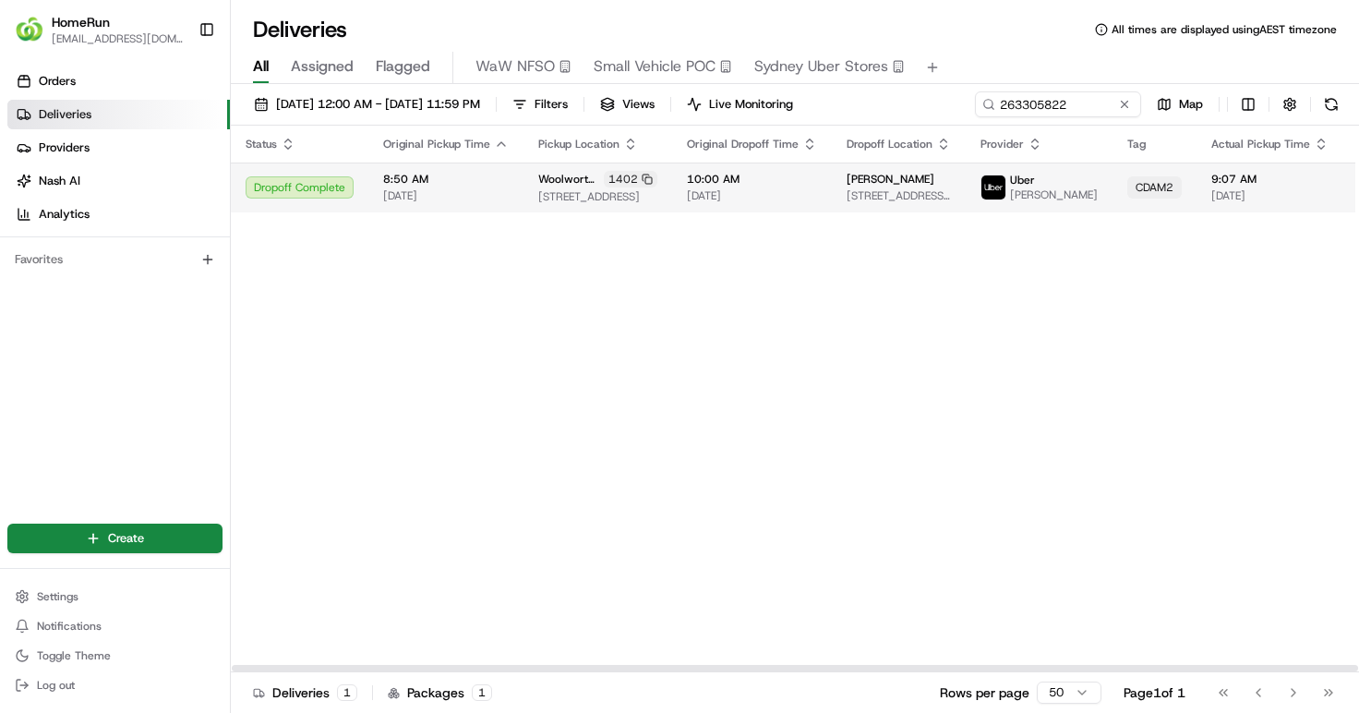
click at [657, 194] on td "Woolworths Revesby 1402 60 Marco Avenue, Revesby, NSW 2212, AU" at bounding box center [598, 188] width 149 height 50
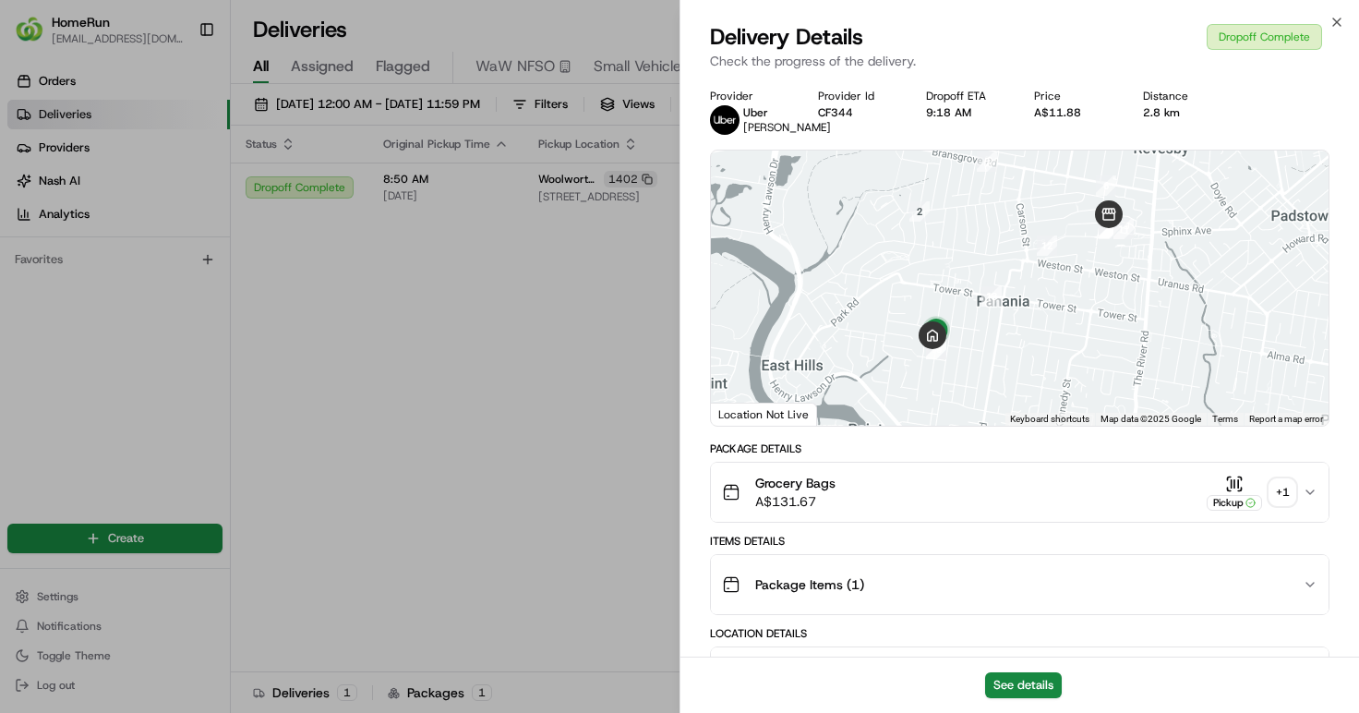
click at [1275, 505] on div "+ 1" at bounding box center [1283, 492] width 26 height 26
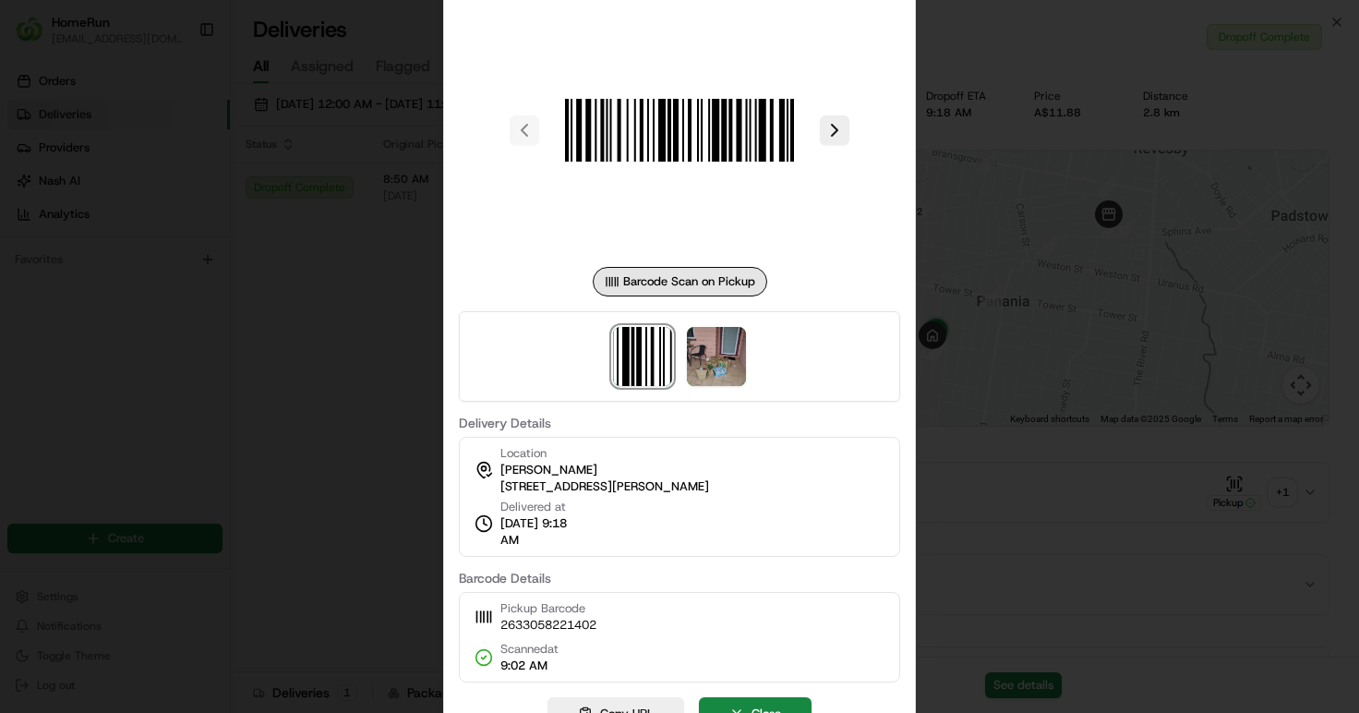
drag, startPoint x: 998, startPoint y: 96, endPoint x: 982, endPoint y: 0, distance: 97.3
click at [998, 95] on div at bounding box center [679, 356] width 1359 height 713
